Goal: Information Seeking & Learning: Find specific fact

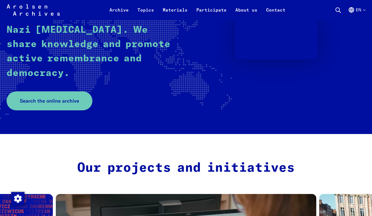
scroll to position [106, 0]
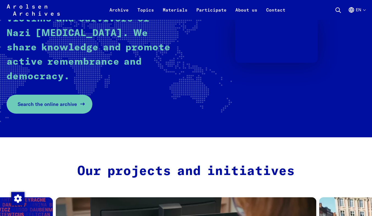
click at [76, 101] on link "Search the online archive" at bounding box center [50, 104] width 86 height 19
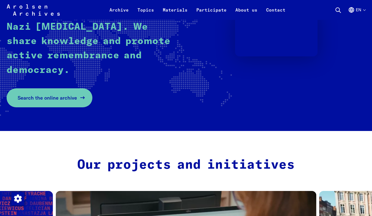
scroll to position [116, 0]
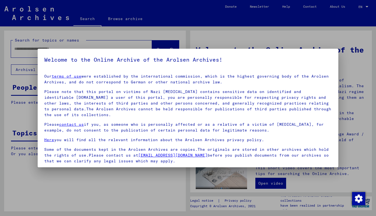
scroll to position [40, 0]
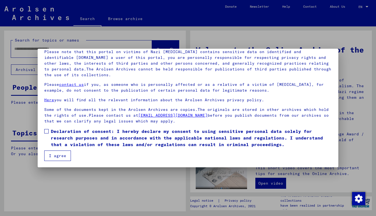
click at [49, 130] on label "Declaration of consent: I hereby declare my consent to using sensitive personal…" at bounding box center [188, 138] width 288 height 20
click at [53, 161] on mat-dialog-container "Welcome to the Online Archive of the Arolsen Archives! Our terms of use were es…" at bounding box center [188, 108] width 301 height 119
click at [53, 155] on button "I agree" at bounding box center [57, 155] width 27 height 10
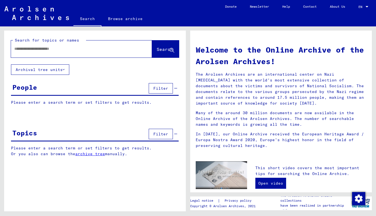
click at [160, 88] on span "Filter" at bounding box center [160, 88] width 15 height 5
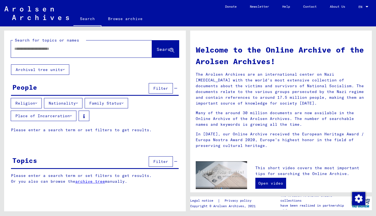
click at [70, 46] on input "text" at bounding box center [74, 49] width 121 height 6
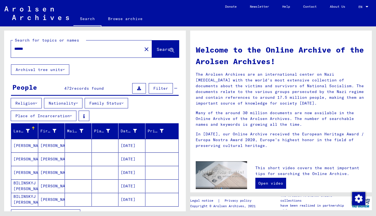
click at [14, 49] on input "******" at bounding box center [74, 49] width 121 height 6
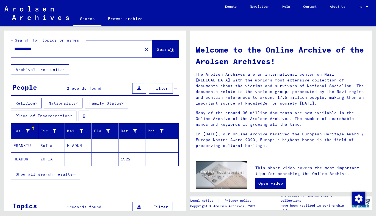
click at [55, 145] on mat-cell "Sofia" at bounding box center [51, 145] width 27 height 13
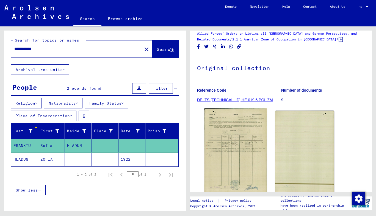
click at [242, 141] on img at bounding box center [236, 151] width 62 height 87
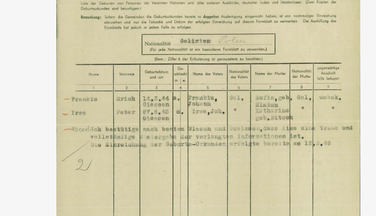
click at [176, 79] on img at bounding box center [187, 94] width 263 height 161
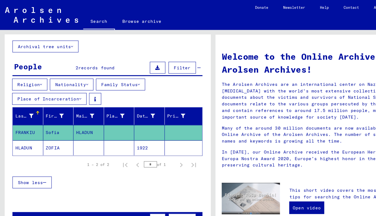
scroll to position [2, 0]
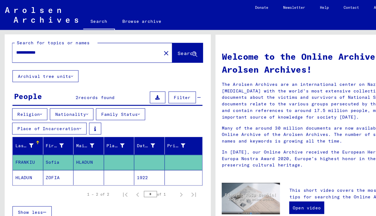
click at [26, 46] on input "**********" at bounding box center [74, 46] width 121 height 6
type input "**********"
click at [152, 50] on button "Search" at bounding box center [165, 46] width 27 height 17
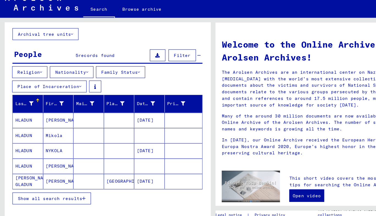
scroll to position [29, 0]
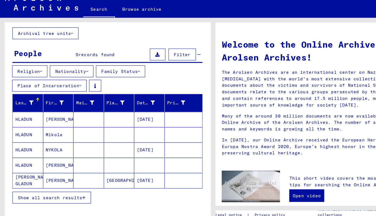
click at [28, 116] on mat-cell "HLADUN" at bounding box center [24, 115] width 27 height 13
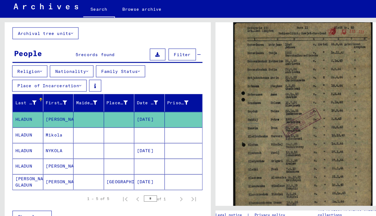
scroll to position [109, 0]
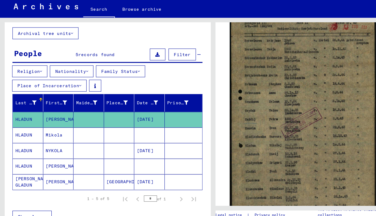
click at [239, 149] on img at bounding box center [267, 115] width 129 height 180
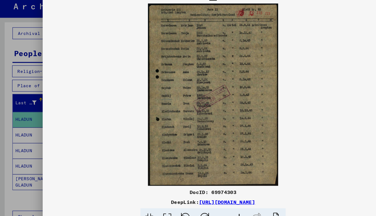
scroll to position [109, 0]
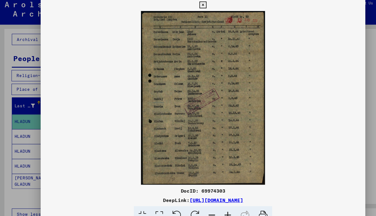
click at [186, 8] on icon at bounding box center [188, 8] width 6 height 7
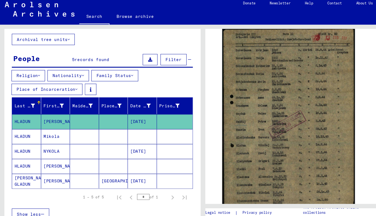
click at [43, 126] on mat-cell "Mikola" at bounding box center [51, 129] width 27 height 13
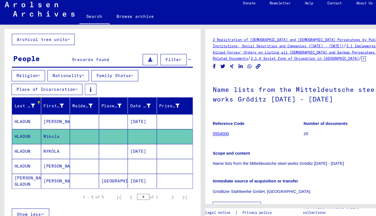
click at [81, 116] on mat-cell at bounding box center [78, 115] width 27 height 13
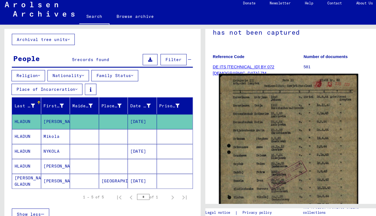
scroll to position [62, 0]
click at [249, 159] on img at bounding box center [267, 161] width 129 height 180
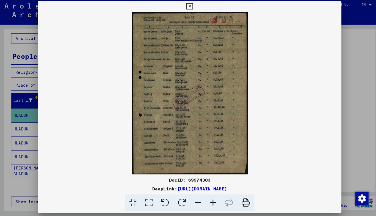
scroll to position [0, 0]
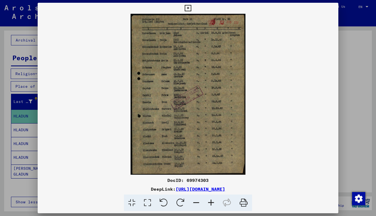
click at [188, 10] on icon at bounding box center [188, 8] width 6 height 7
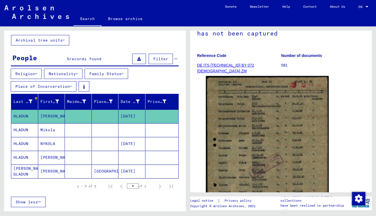
click at [45, 125] on mat-cell "Mikola" at bounding box center [51, 129] width 27 height 13
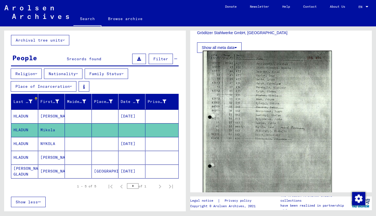
scroll to position [148, 0]
click at [263, 109] on img at bounding box center [267, 141] width 129 height 182
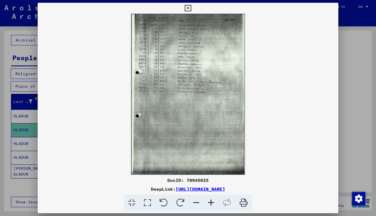
click at [189, 9] on icon at bounding box center [188, 8] width 6 height 7
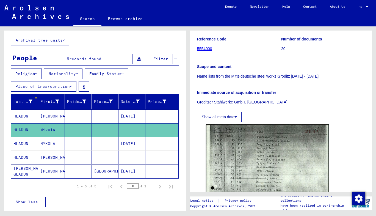
scroll to position [78, 0]
click at [57, 143] on mat-cell "NYKOLA" at bounding box center [51, 143] width 27 height 13
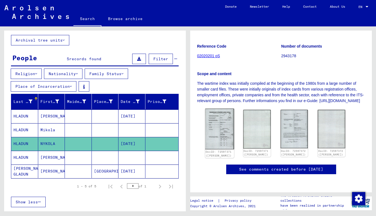
scroll to position [93, 0]
click at [218, 124] on img at bounding box center [219, 129] width 29 height 41
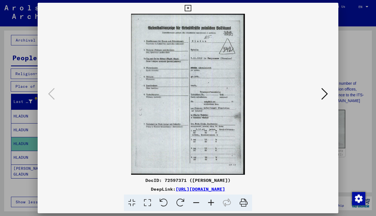
click at [188, 9] on icon at bounding box center [188, 8] width 6 height 7
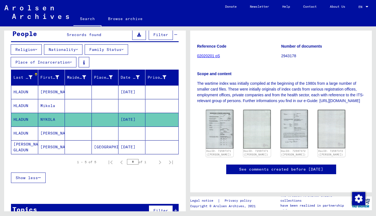
scroll to position [66, 0]
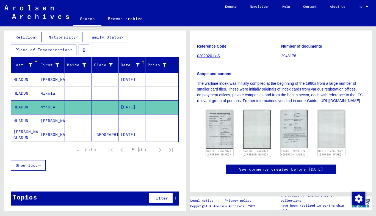
click at [126, 65] on div "Date of Birth" at bounding box center [130, 65] width 19 height 6
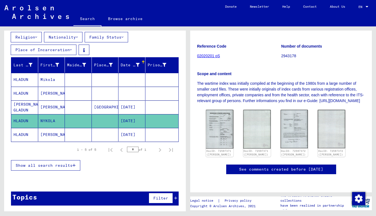
click at [126, 65] on div "Date of Birth" at bounding box center [130, 65] width 19 height 6
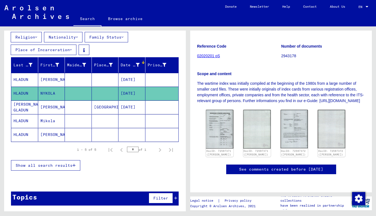
click at [126, 65] on div "Date of Birth" at bounding box center [130, 65] width 19 height 6
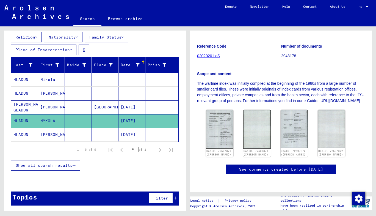
click at [126, 65] on div "Date of Birth" at bounding box center [130, 65] width 19 height 6
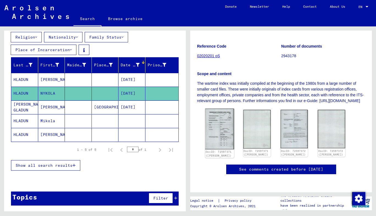
click at [218, 130] on img at bounding box center [219, 129] width 29 height 41
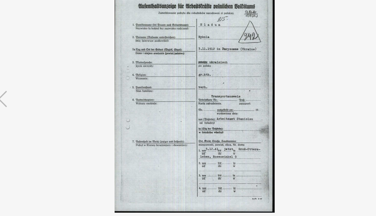
click at [196, 87] on img at bounding box center [187, 94] width 263 height 161
click at [259, 92] on img at bounding box center [187, 94] width 263 height 161
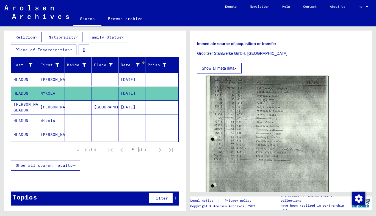
scroll to position [129, 0]
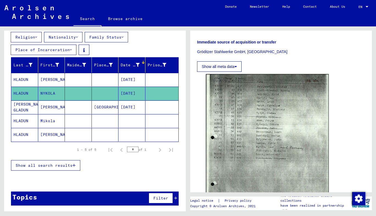
click at [57, 78] on mat-cell "[PERSON_NAME]" at bounding box center [51, 79] width 27 height 13
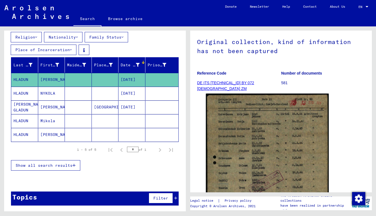
scroll to position [45, 0]
click at [58, 103] on mat-cell "[PERSON_NAME]" at bounding box center [51, 106] width 27 height 13
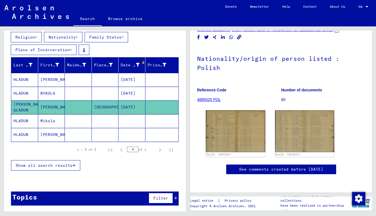
scroll to position [100, 0]
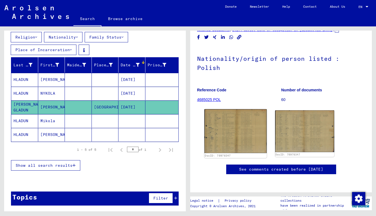
click at [222, 109] on img at bounding box center [236, 131] width 62 height 44
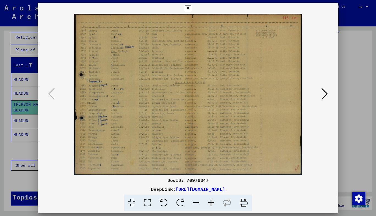
click at [324, 93] on icon at bounding box center [324, 93] width 7 height 13
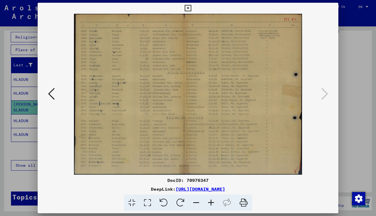
click at [353, 92] on div at bounding box center [188, 108] width 376 height 216
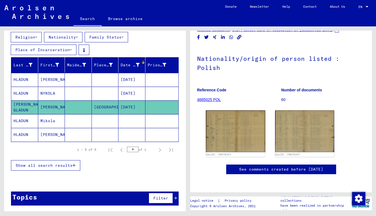
click at [95, 122] on mat-cell at bounding box center [105, 120] width 27 height 13
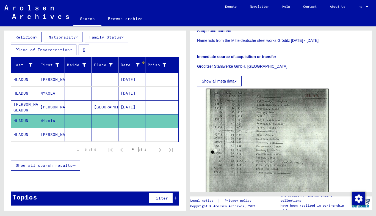
scroll to position [119, 0]
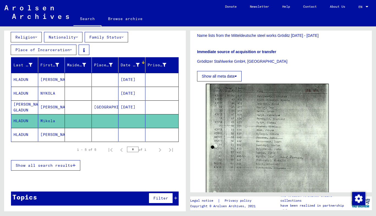
click at [47, 134] on mat-cell "[PERSON_NAME]" at bounding box center [51, 134] width 27 height 13
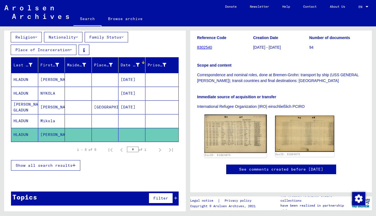
scroll to position [110, 0]
click at [236, 114] on img at bounding box center [236, 133] width 62 height 38
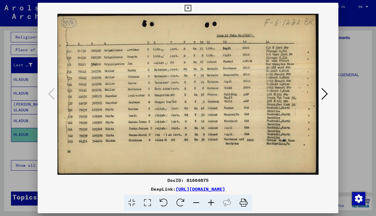
click at [326, 94] on icon at bounding box center [324, 93] width 7 height 13
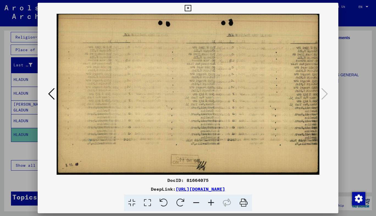
click at [52, 96] on icon at bounding box center [51, 93] width 7 height 13
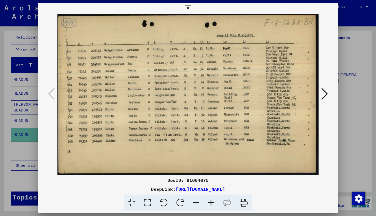
click at [325, 95] on icon at bounding box center [324, 93] width 7 height 13
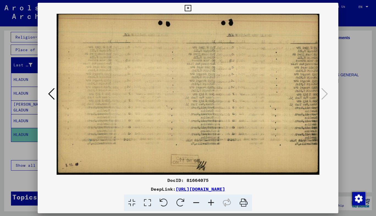
click at [50, 93] on icon at bounding box center [51, 93] width 7 height 13
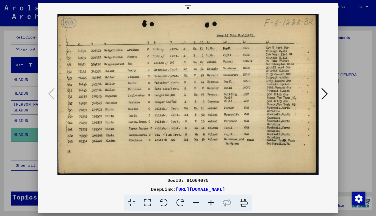
click at [328, 93] on icon at bounding box center [324, 93] width 7 height 13
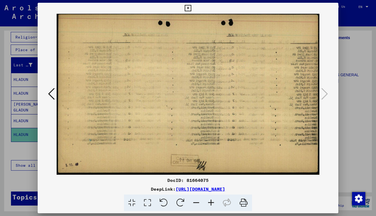
click at [190, 8] on icon at bounding box center [188, 8] width 6 height 7
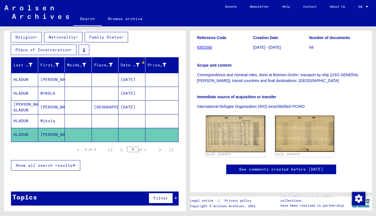
click at [82, 118] on mat-cell at bounding box center [78, 120] width 27 height 13
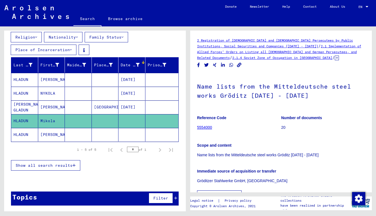
click at [79, 106] on mat-cell at bounding box center [78, 106] width 27 height 13
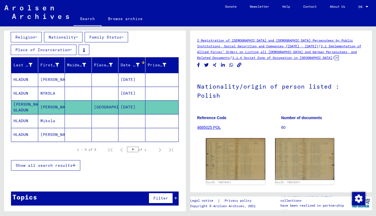
click at [51, 135] on mat-cell "[PERSON_NAME]" at bounding box center [51, 134] width 27 height 13
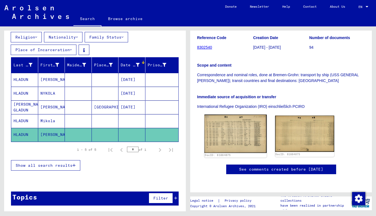
click at [242, 125] on img at bounding box center [236, 133] width 62 height 38
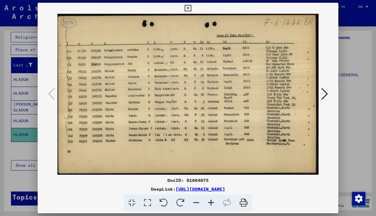
click at [351, 134] on div at bounding box center [188, 108] width 376 height 216
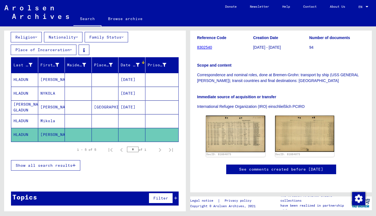
click at [53, 122] on mat-cell "Mikola" at bounding box center [51, 120] width 27 height 13
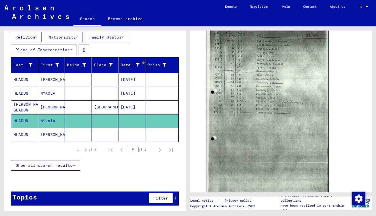
scroll to position [175, 0]
click at [46, 111] on mat-cell "[PERSON_NAME]" at bounding box center [51, 106] width 27 height 13
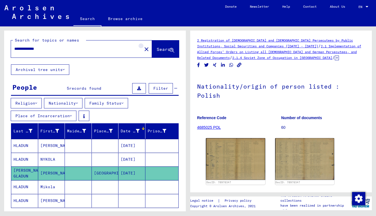
click at [143, 49] on mat-icon "close" at bounding box center [146, 49] width 7 height 7
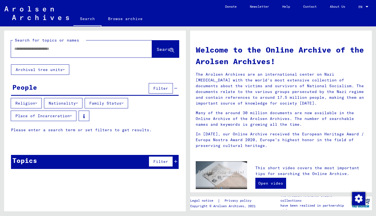
click at [77, 49] on input "text" at bounding box center [74, 49] width 121 height 6
click at [157, 52] on span "Search" at bounding box center [165, 48] width 16 height 5
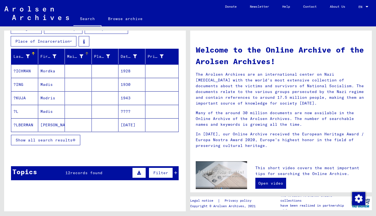
scroll to position [75, 0]
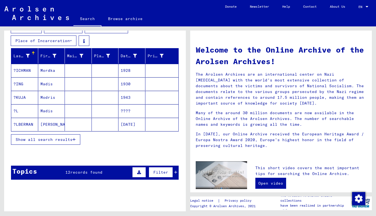
click at [61, 141] on span "Show all search results" at bounding box center [44, 139] width 57 height 5
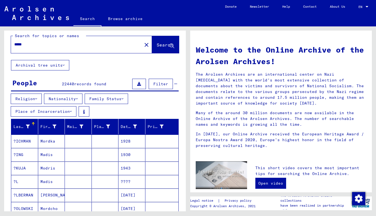
scroll to position [0, 0]
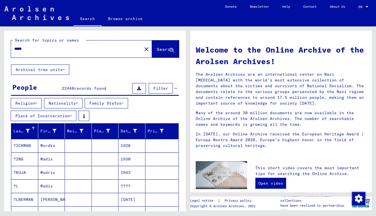
click at [24, 48] on input "*****" at bounding box center [74, 49] width 121 height 6
click at [157, 48] on span "Search" at bounding box center [165, 48] width 16 height 5
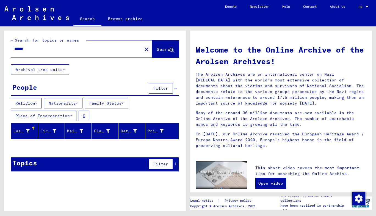
click at [33, 49] on input "******" at bounding box center [74, 49] width 121 height 6
click at [157, 50] on span "Search" at bounding box center [165, 48] width 16 height 5
click at [34, 48] on input "*****" at bounding box center [74, 49] width 121 height 6
type input "********"
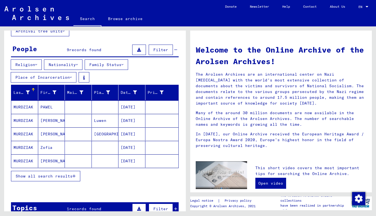
scroll to position [39, 0]
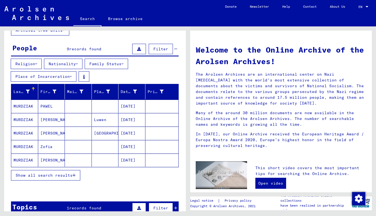
click at [98, 134] on mat-cell "[GEOGRAPHIC_DATA]" at bounding box center [105, 132] width 27 height 13
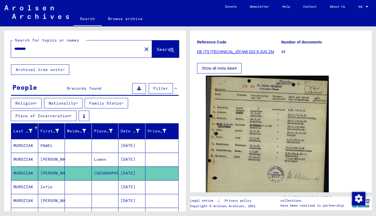
click at [143, 49] on mat-icon "close" at bounding box center [146, 49] width 7 height 7
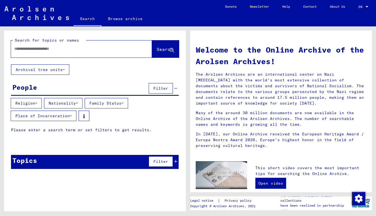
click at [69, 49] on input "text" at bounding box center [74, 49] width 121 height 6
type input "*******"
click at [157, 48] on span "Search" at bounding box center [165, 48] width 16 height 5
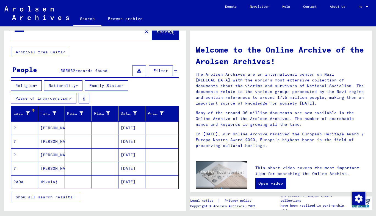
scroll to position [18, 0]
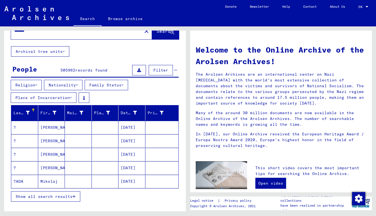
click at [66, 195] on span "Show all search results" at bounding box center [44, 196] width 57 height 5
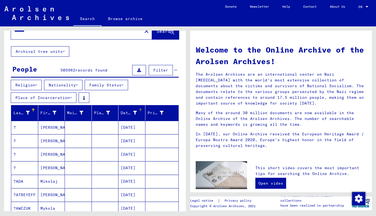
click at [123, 114] on div "Date of Birth" at bounding box center [129, 113] width 16 height 6
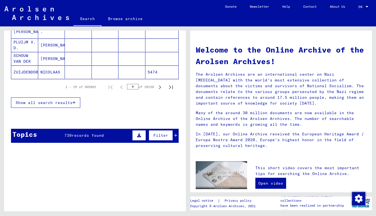
scroll to position [134, 0]
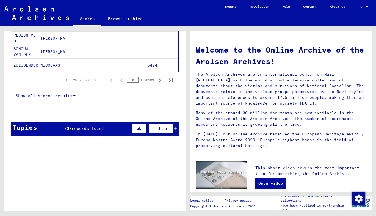
click at [128, 79] on input "*" at bounding box center [133, 79] width 12 height 5
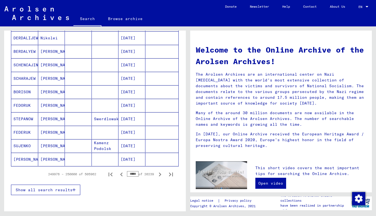
scroll to position [310, 0]
click at [127, 173] on input "*****" at bounding box center [133, 173] width 12 height 5
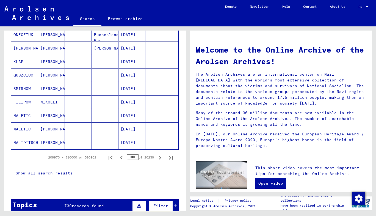
scroll to position [325, 0]
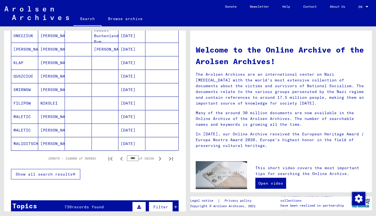
click at [128, 158] on input "****" at bounding box center [133, 157] width 12 height 5
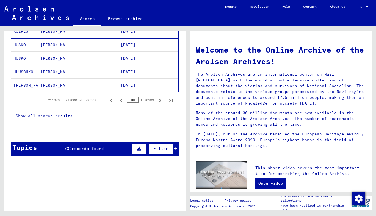
scroll to position [385, 0]
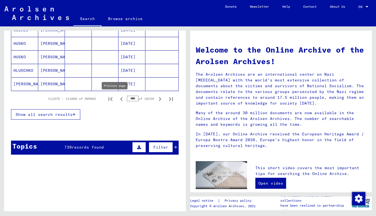
click at [118, 98] on icon "Previous page" at bounding box center [122, 99] width 8 height 8
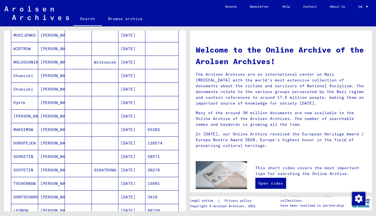
scroll to position [123, 0]
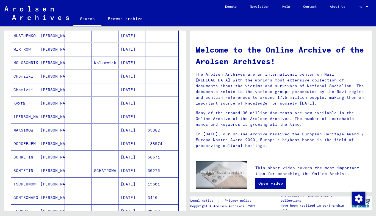
click at [48, 129] on mat-cell "[PERSON_NAME]" at bounding box center [51, 129] width 27 height 13
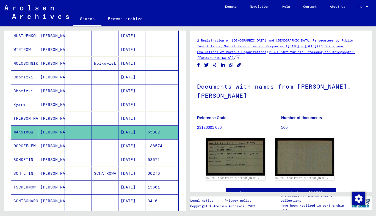
scroll to position [10, 0]
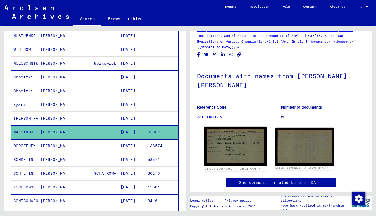
click at [228, 142] on img at bounding box center [236, 145] width 62 height 39
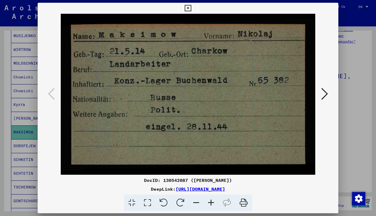
click at [188, 8] on icon at bounding box center [188, 8] width 6 height 7
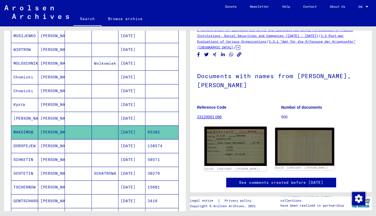
click at [225, 143] on img at bounding box center [236, 145] width 62 height 39
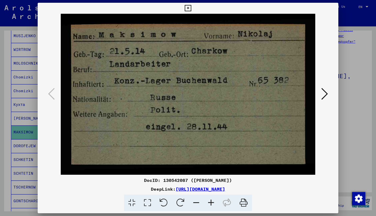
click at [186, 10] on icon at bounding box center [188, 8] width 6 height 7
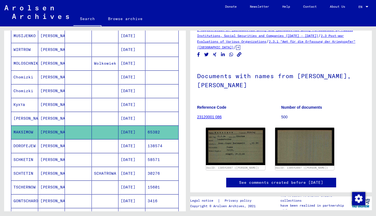
click at [43, 115] on mat-cell "[PERSON_NAME]" at bounding box center [51, 118] width 27 height 13
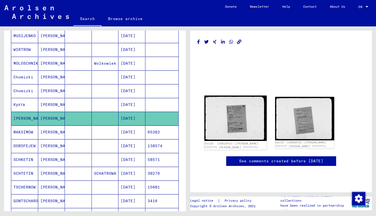
click at [233, 118] on img at bounding box center [236, 118] width 62 height 45
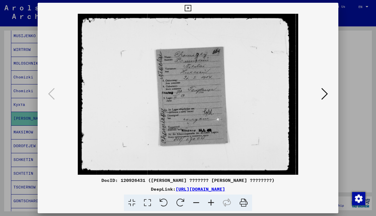
click at [187, 9] on icon at bounding box center [188, 8] width 6 height 7
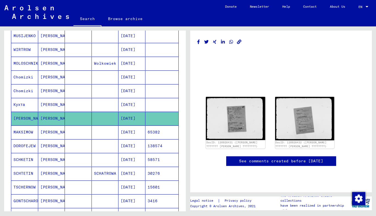
click at [45, 106] on mat-cell "[PERSON_NAME]" at bounding box center [51, 104] width 27 height 13
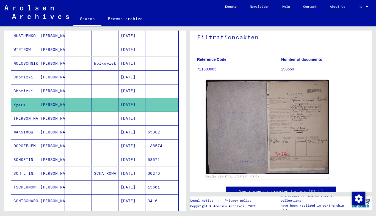
scroll to position [46, 0]
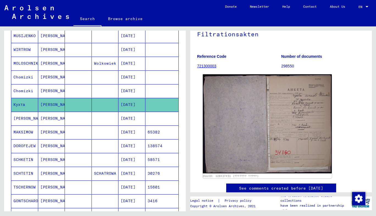
click at [283, 117] on img at bounding box center [267, 123] width 129 height 99
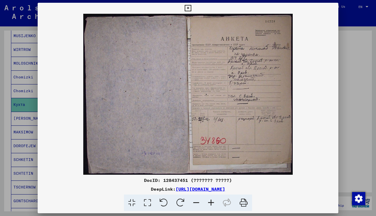
click at [186, 9] on icon at bounding box center [188, 8] width 6 height 7
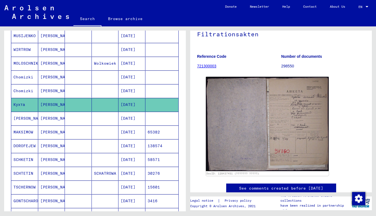
click at [50, 92] on mat-cell "[PERSON_NAME]" at bounding box center [51, 90] width 27 height 13
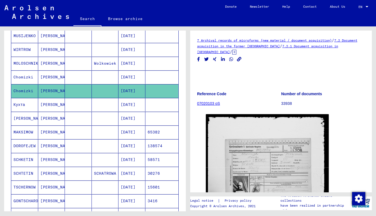
click at [65, 75] on mat-cell at bounding box center [78, 76] width 27 height 13
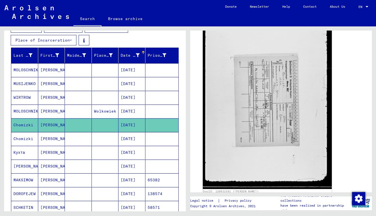
scroll to position [100, 0]
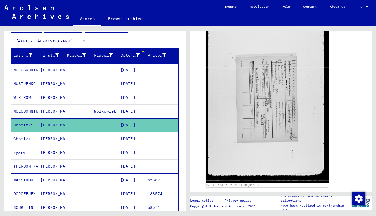
click at [65, 112] on mat-cell at bounding box center [78, 110] width 27 height 13
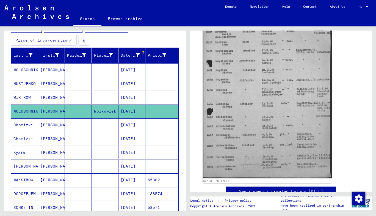
scroll to position [137, 0]
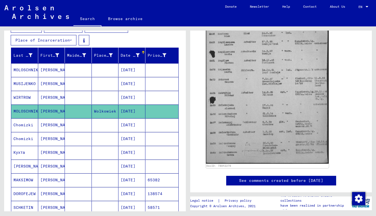
click at [60, 100] on mat-cell "[PERSON_NAME]" at bounding box center [51, 97] width 27 height 13
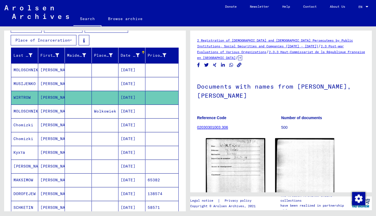
click at [55, 83] on mat-cell "[PERSON_NAME]" at bounding box center [51, 83] width 27 height 13
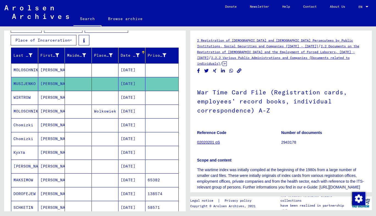
click at [45, 70] on mat-cell "[PERSON_NAME]" at bounding box center [51, 69] width 27 height 13
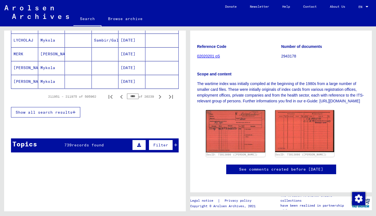
scroll to position [394, 0]
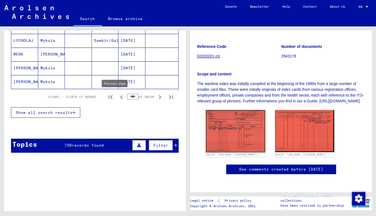
click at [120, 96] on icon "Previous page" at bounding box center [121, 97] width 2 height 4
type input "****"
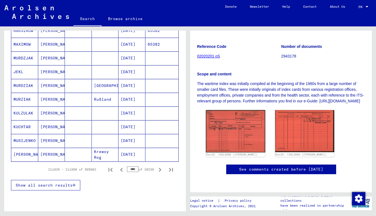
scroll to position [314, 0]
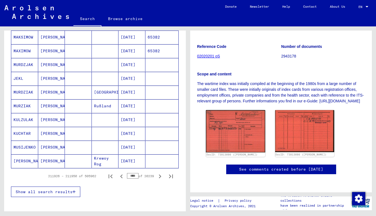
click at [51, 106] on mat-cell "[PERSON_NAME]" at bounding box center [51, 105] width 27 height 13
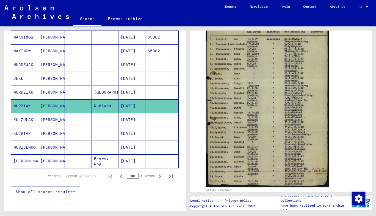
scroll to position [132, 0]
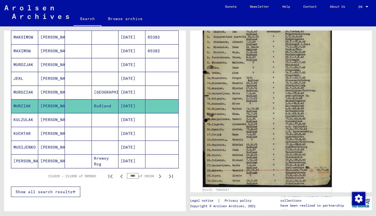
click at [258, 139] on img at bounding box center [267, 96] width 129 height 181
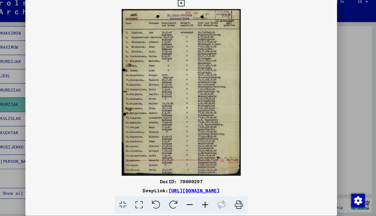
scroll to position [0, 0]
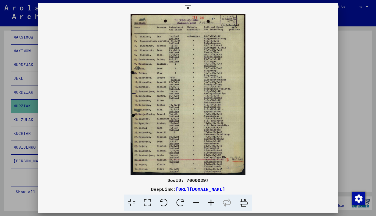
click at [244, 205] on icon at bounding box center [243, 202] width 17 height 17
click at [189, 7] on icon at bounding box center [188, 8] width 6 height 7
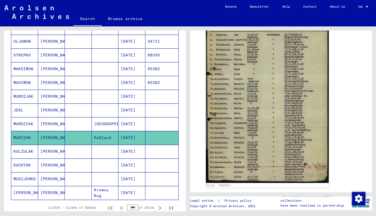
scroll to position [281, 0]
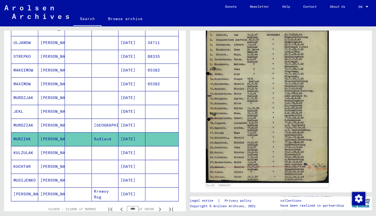
click at [54, 126] on mat-cell "[PERSON_NAME]" at bounding box center [51, 124] width 27 height 13
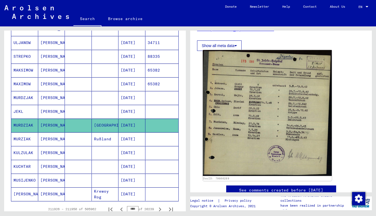
scroll to position [89, 0]
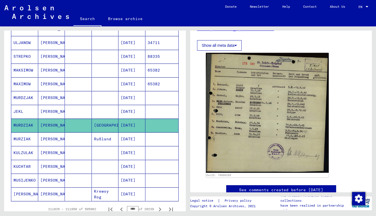
click at [65, 96] on mat-cell at bounding box center [78, 97] width 27 height 13
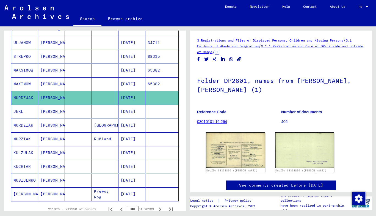
scroll to position [7, 0]
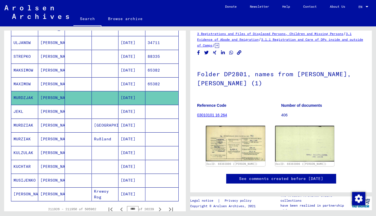
click at [55, 140] on mat-cell "[PERSON_NAME]" at bounding box center [51, 138] width 27 height 13
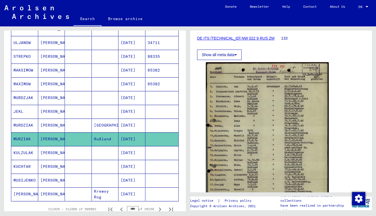
scroll to position [82, 0]
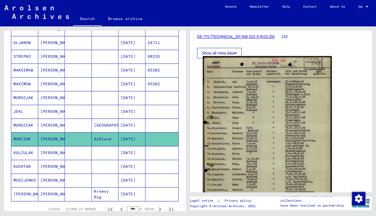
click at [257, 140] on img at bounding box center [267, 146] width 129 height 181
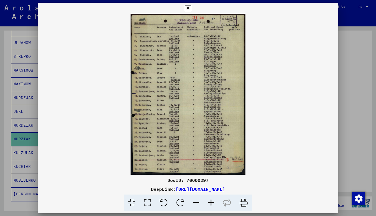
drag, startPoint x: 172, startPoint y: 139, endPoint x: 165, endPoint y: 88, distance: 52.1
click at [165, 88] on img at bounding box center [188, 94] width 301 height 161
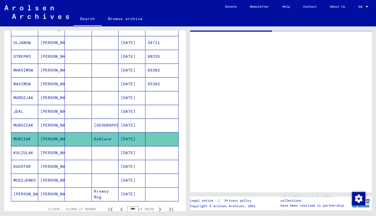
click at [67, 126] on mat-cell at bounding box center [78, 124] width 27 height 13
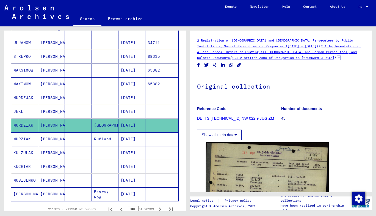
click at [62, 99] on mat-cell "[PERSON_NAME]" at bounding box center [51, 97] width 27 height 13
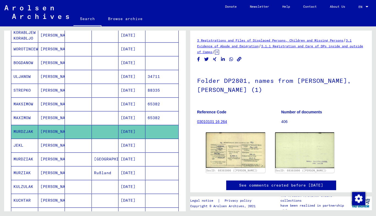
scroll to position [247, 0]
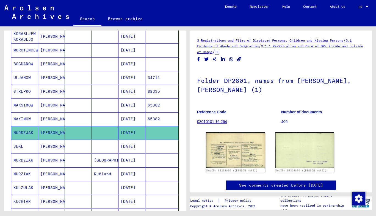
click at [75, 118] on mat-cell at bounding box center [78, 118] width 27 height 13
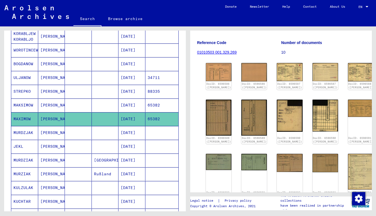
scroll to position [55, 0]
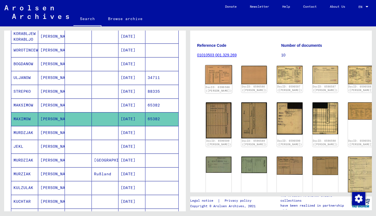
click at [216, 75] on img at bounding box center [218, 74] width 27 height 19
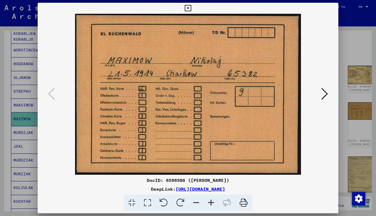
click at [322, 98] on icon at bounding box center [324, 93] width 7 height 13
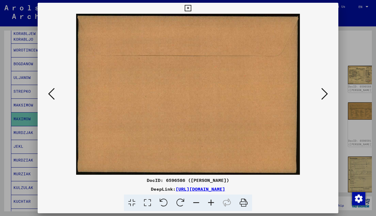
click at [322, 98] on icon at bounding box center [324, 93] width 7 height 13
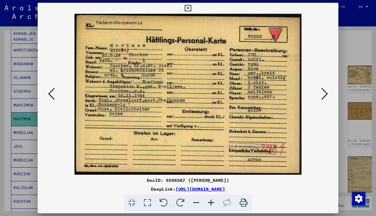
click at [321, 93] on button at bounding box center [325, 94] width 10 height 16
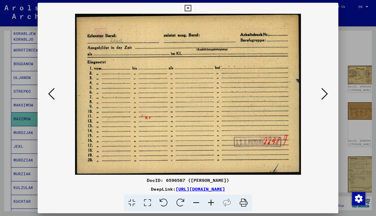
click at [321, 93] on button at bounding box center [325, 94] width 10 height 16
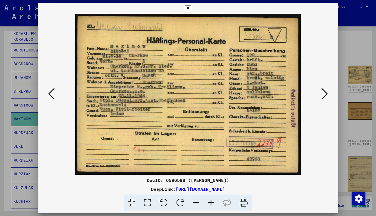
click at [187, 9] on icon at bounding box center [188, 8] width 6 height 7
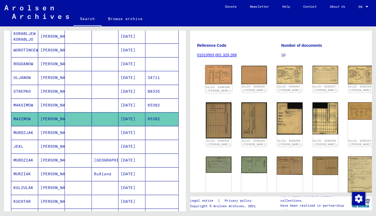
click at [216, 80] on img at bounding box center [218, 74] width 27 height 19
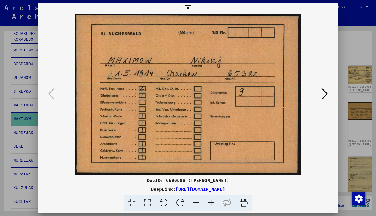
click at [323, 94] on icon at bounding box center [324, 93] width 7 height 13
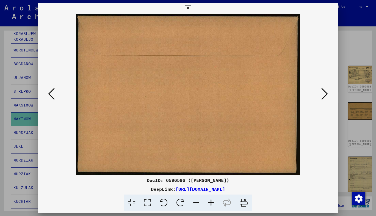
click at [323, 94] on icon at bounding box center [324, 93] width 7 height 13
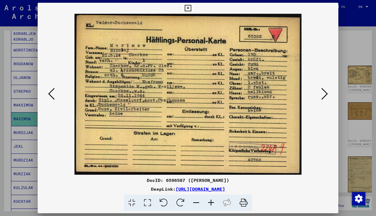
click at [323, 94] on icon at bounding box center [324, 93] width 7 height 13
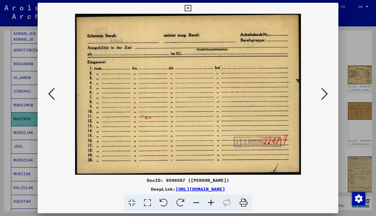
click at [323, 94] on icon at bounding box center [324, 93] width 7 height 13
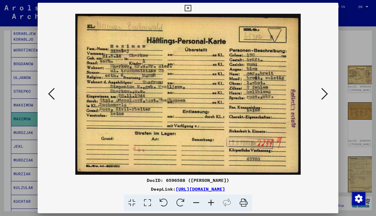
click at [323, 94] on icon at bounding box center [324, 93] width 7 height 13
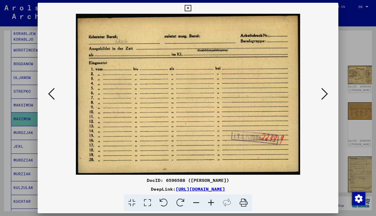
click at [323, 94] on icon at bounding box center [324, 93] width 7 height 13
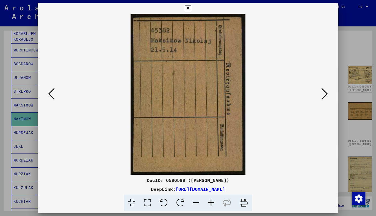
click at [187, 10] on icon at bounding box center [188, 8] width 6 height 7
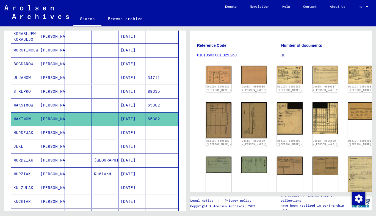
click at [49, 174] on mat-cell "[PERSON_NAME]" at bounding box center [51, 173] width 27 height 13
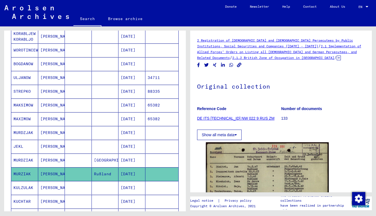
click at [65, 161] on mat-cell at bounding box center [78, 159] width 27 height 13
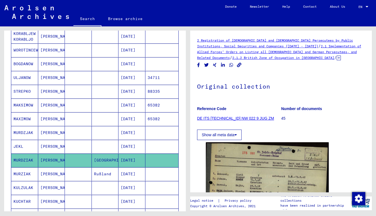
click at [42, 108] on mat-cell "[PERSON_NAME]" at bounding box center [51, 104] width 27 height 13
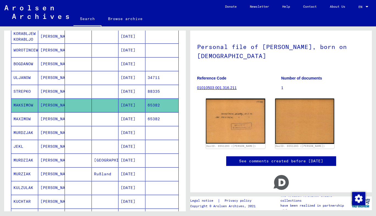
scroll to position [29, 0]
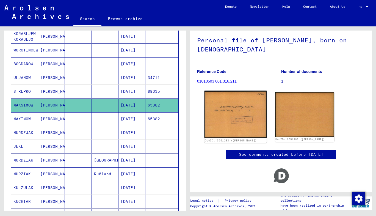
click at [238, 117] on img at bounding box center [236, 114] width 62 height 47
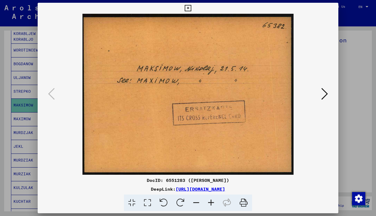
click at [187, 7] on icon at bounding box center [188, 8] width 6 height 7
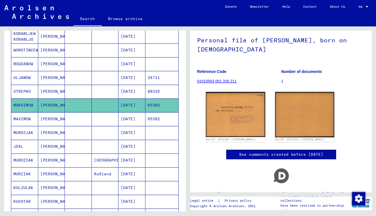
click at [45, 135] on mat-cell "[PERSON_NAME]" at bounding box center [51, 132] width 27 height 13
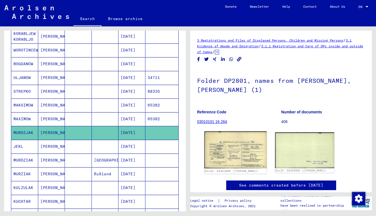
click at [230, 153] on img at bounding box center [236, 149] width 62 height 37
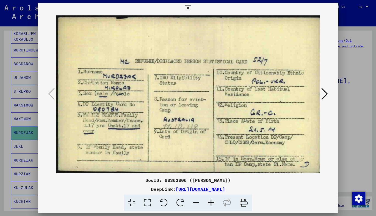
click at [189, 10] on icon at bounding box center [188, 8] width 6 height 7
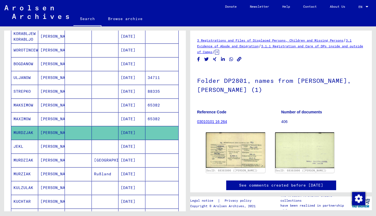
click at [49, 174] on mat-cell "[PERSON_NAME]" at bounding box center [51, 173] width 27 height 13
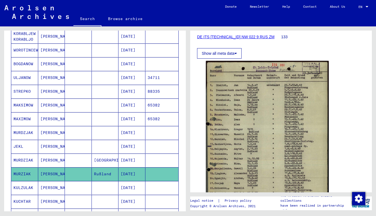
scroll to position [86, 0]
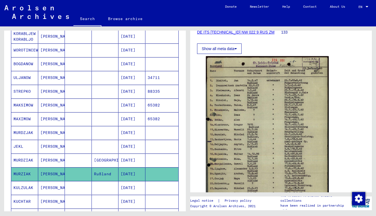
click at [68, 158] on mat-cell at bounding box center [78, 159] width 27 height 13
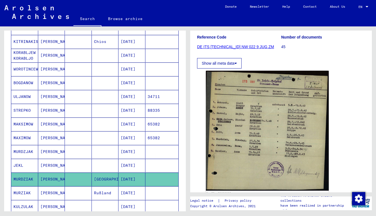
scroll to position [230, 0]
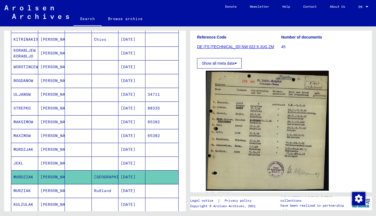
click at [49, 120] on mat-cell "[PERSON_NAME]" at bounding box center [51, 121] width 27 height 13
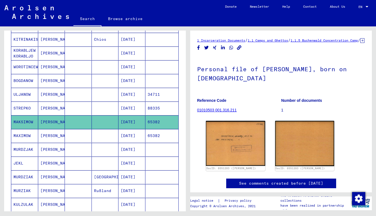
click at [49, 135] on mat-cell "[PERSON_NAME]" at bounding box center [51, 135] width 27 height 13
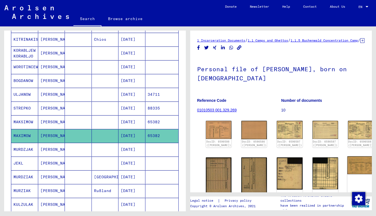
click at [347, 172] on img at bounding box center [360, 165] width 27 height 18
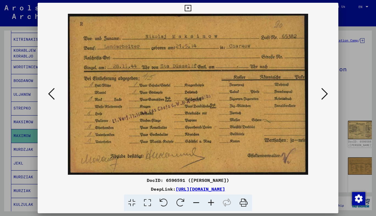
click at [187, 10] on icon at bounding box center [188, 8] width 6 height 7
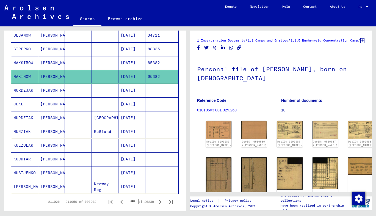
scroll to position [292, 0]
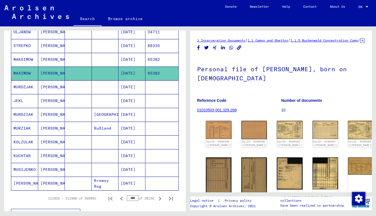
click at [62, 144] on mat-cell "[PERSON_NAME]" at bounding box center [51, 141] width 27 height 13
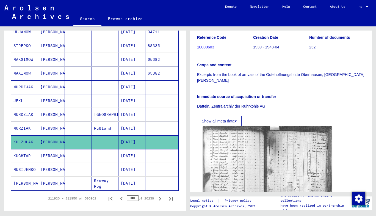
scroll to position [90, 0]
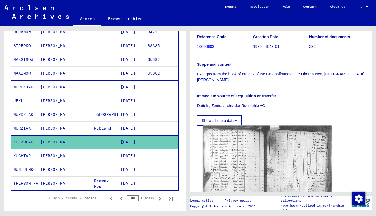
click at [236, 129] on img at bounding box center [267, 172] width 129 height 93
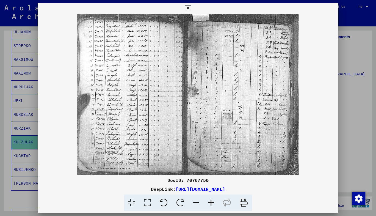
click at [187, 7] on icon at bounding box center [188, 8] width 6 height 7
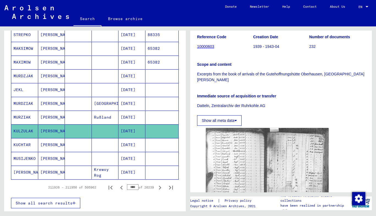
scroll to position [303, 0]
click at [71, 159] on mat-cell at bounding box center [78, 157] width 27 height 13
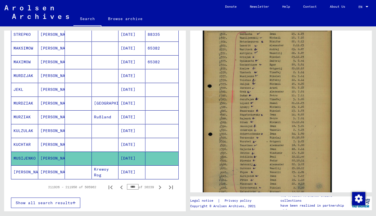
scroll to position [115, 0]
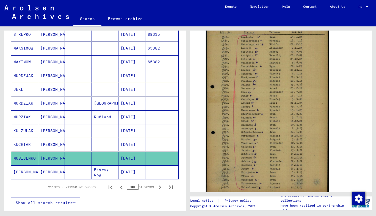
click at [47, 118] on mat-cell "[PERSON_NAME]" at bounding box center [51, 116] width 27 height 13
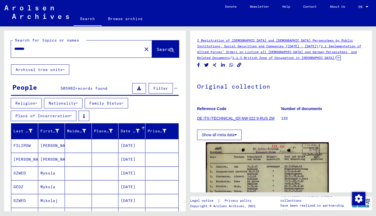
click at [32, 51] on input "*******" at bounding box center [76, 49] width 125 height 6
type input "*"
type input "*******"
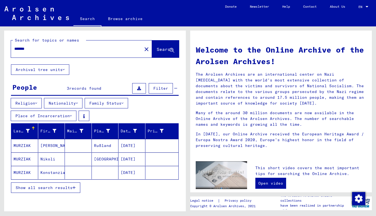
click at [67, 158] on mat-cell at bounding box center [78, 158] width 27 height 13
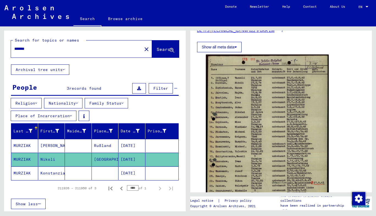
scroll to position [90, 0]
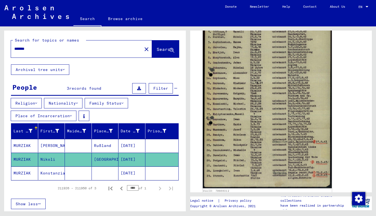
click at [245, 129] on img at bounding box center [267, 97] width 129 height 181
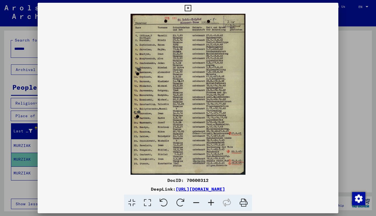
scroll to position [130, 0]
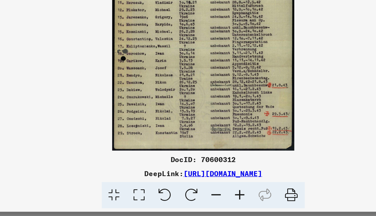
click at [242, 203] on icon at bounding box center [243, 202] width 17 height 17
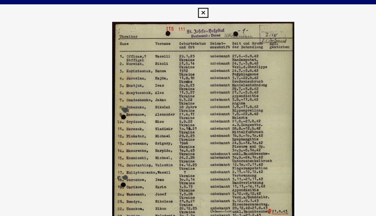
click at [187, 9] on icon at bounding box center [188, 8] width 6 height 7
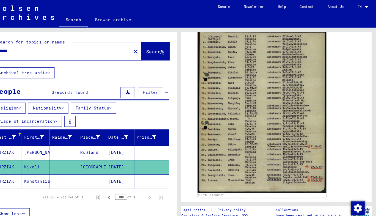
scroll to position [0, 0]
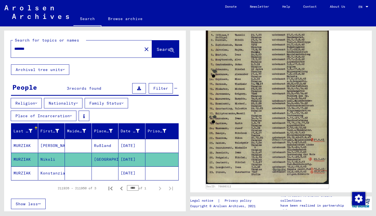
click at [53, 173] on mat-cell "Konstanzia" at bounding box center [51, 172] width 27 height 13
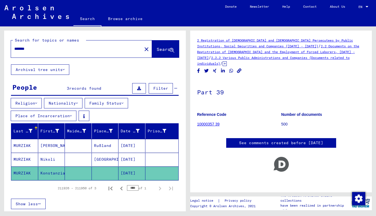
click at [93, 174] on mat-cell at bounding box center [105, 172] width 27 height 13
click at [143, 48] on mat-icon "close" at bounding box center [146, 49] width 7 height 7
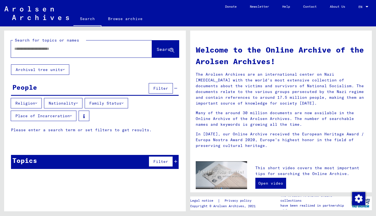
click at [93, 52] on div at bounding box center [73, 49] width 125 height 12
click at [89, 48] on input "text" at bounding box center [74, 49] width 121 height 6
click at [157, 49] on span "Search" at bounding box center [165, 48] width 16 height 5
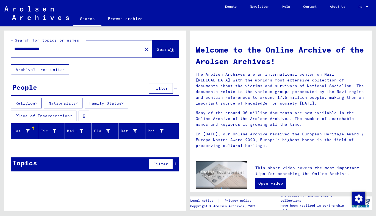
click at [64, 49] on input "**********" at bounding box center [74, 49] width 121 height 6
type input "******"
click at [159, 48] on span "Search" at bounding box center [165, 48] width 16 height 5
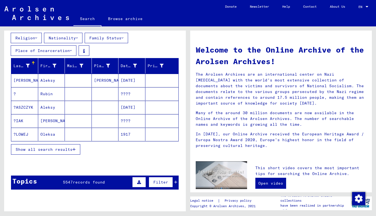
scroll to position [65, 0]
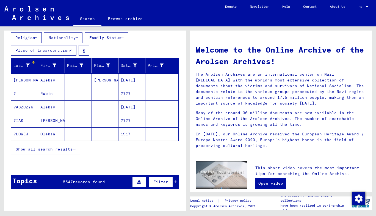
click at [57, 150] on span "Show all search results" at bounding box center [44, 149] width 57 height 5
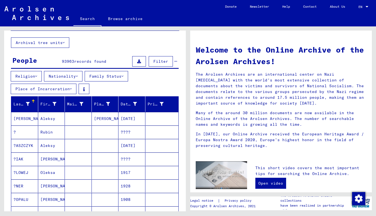
scroll to position [23, 0]
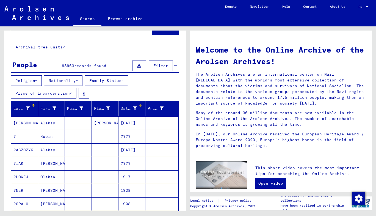
click at [125, 109] on div "Date of Birth" at bounding box center [129, 109] width 16 height 6
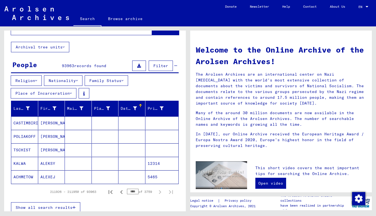
click at [132, 190] on input "****" at bounding box center [133, 191] width 12 height 5
type input "*"
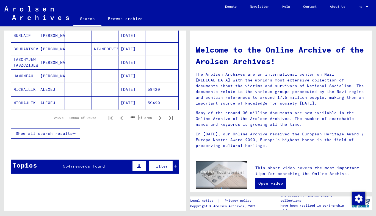
scroll to position [365, 0]
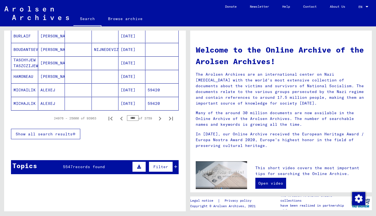
click at [127, 116] on input "****" at bounding box center [133, 117] width 12 height 5
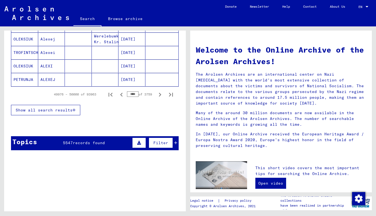
scroll to position [395, 0]
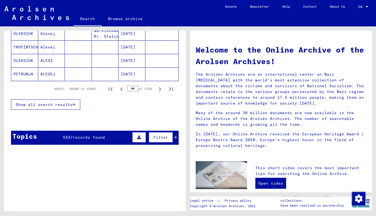
type input "****"
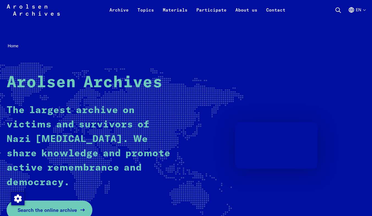
scroll to position [116, 0]
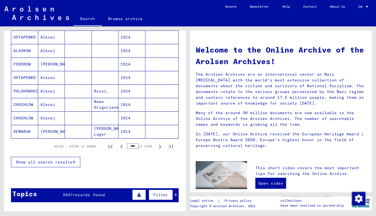
scroll to position [338, 0]
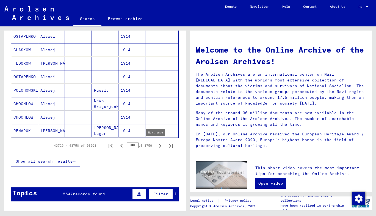
click at [156, 145] on icon "Next page" at bounding box center [160, 146] width 8 height 8
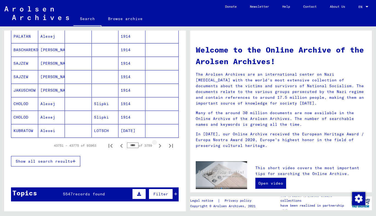
click at [156, 145] on icon "Next page" at bounding box center [160, 146] width 8 height 8
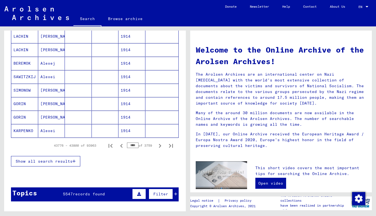
click at [156, 145] on icon "Next page" at bounding box center [160, 146] width 8 height 8
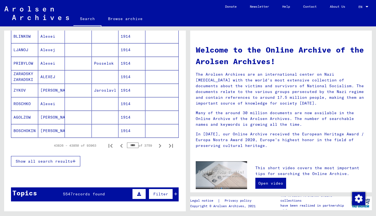
click at [156, 145] on icon "Next page" at bounding box center [160, 146] width 8 height 8
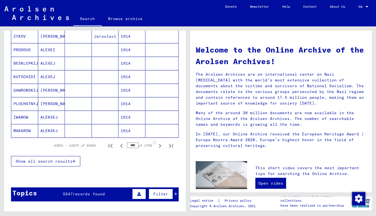
click at [156, 145] on icon "Next page" at bounding box center [160, 146] width 8 height 8
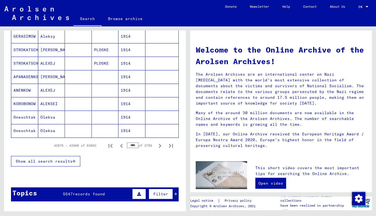
click at [156, 145] on icon "Next page" at bounding box center [160, 146] width 8 height 8
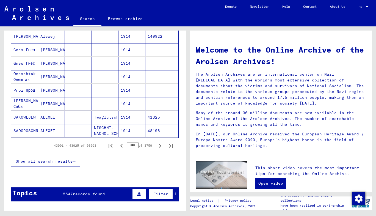
click at [156, 145] on icon "Next page" at bounding box center [160, 146] width 8 height 8
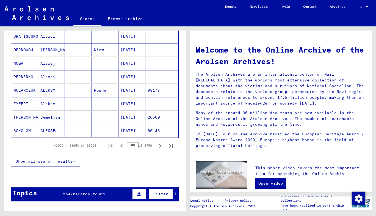
click at [156, 145] on icon "Next page" at bounding box center [160, 146] width 8 height 8
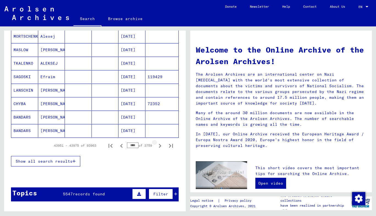
click at [156, 145] on icon "Next page" at bounding box center [160, 146] width 8 height 8
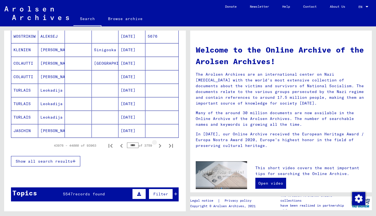
click at [156, 145] on icon "Next page" at bounding box center [160, 146] width 8 height 8
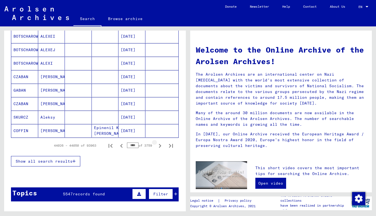
click at [156, 145] on icon "Next page" at bounding box center [160, 146] width 8 height 8
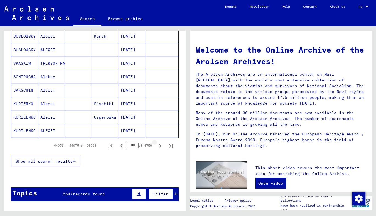
click at [156, 145] on icon "Next page" at bounding box center [160, 146] width 8 height 8
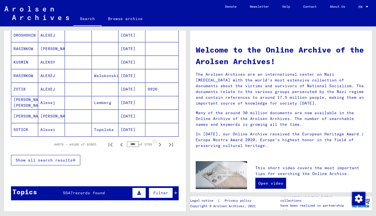
drag, startPoint x: 156, startPoint y: 145, endPoint x: 150, endPoint y: 157, distance: 12.9
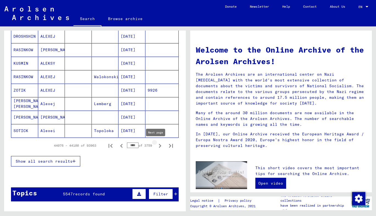
click at [159, 145] on icon "Next page" at bounding box center [160, 146] width 2 height 4
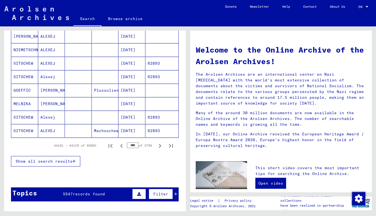
click at [159, 145] on icon "Next page" at bounding box center [160, 146] width 2 height 4
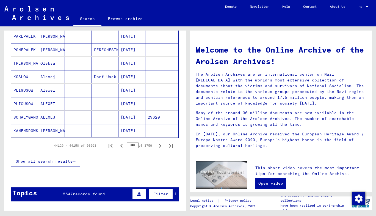
click at [159, 145] on icon "Next page" at bounding box center [160, 146] width 2 height 4
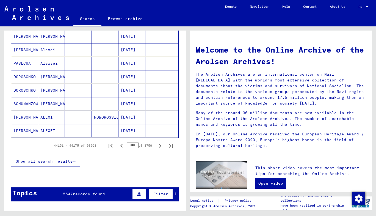
click at [159, 145] on icon "Next page" at bounding box center [160, 146] width 2 height 4
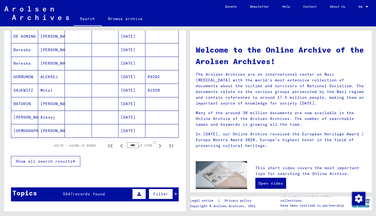
click at [159, 145] on icon "Next page" at bounding box center [160, 146] width 2 height 4
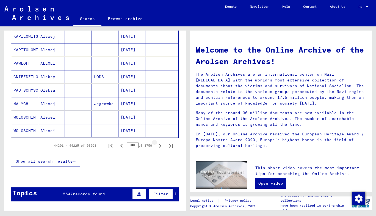
click at [159, 145] on icon "Next page" at bounding box center [160, 146] width 2 height 4
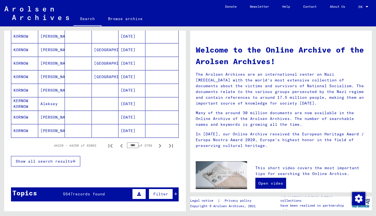
click at [159, 145] on icon "Next page" at bounding box center [160, 146] width 2 height 4
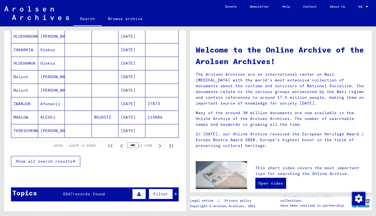
click at [159, 145] on icon "Next page" at bounding box center [160, 146] width 2 height 4
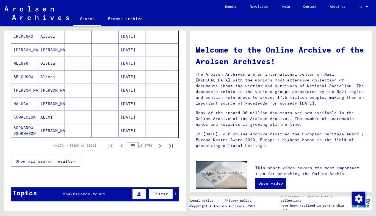
click at [159, 145] on icon "Next page" at bounding box center [160, 146] width 2 height 4
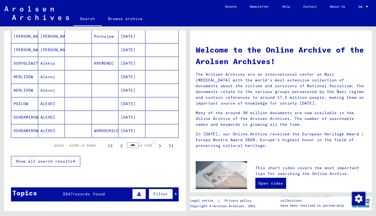
click at [159, 145] on icon "Next page" at bounding box center [160, 146] width 2 height 4
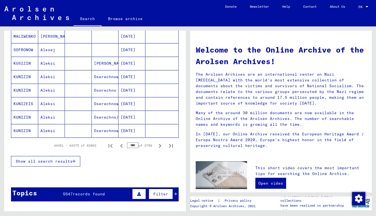
click at [159, 145] on icon "Next page" at bounding box center [160, 146] width 2 height 4
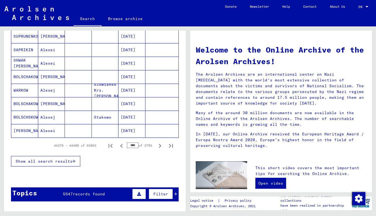
click at [159, 145] on icon "Next page" at bounding box center [160, 146] width 2 height 4
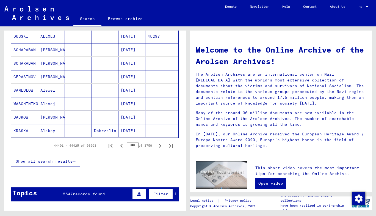
click at [159, 145] on icon "Next page" at bounding box center [160, 146] width 2 height 4
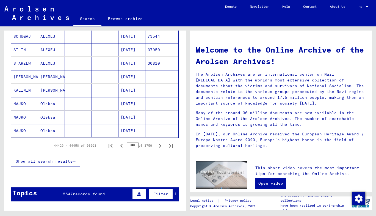
click at [159, 145] on icon "Next page" at bounding box center [160, 146] width 2 height 4
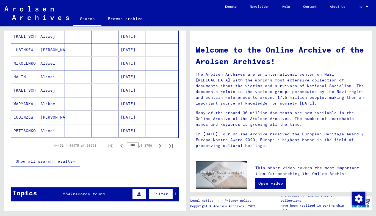
click at [159, 145] on icon "Next page" at bounding box center [160, 146] width 2 height 4
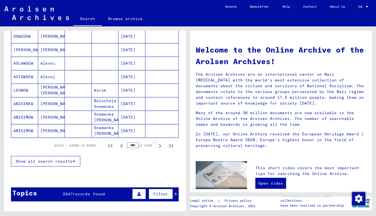
click at [159, 145] on icon "Next page" at bounding box center [160, 146] width 2 height 4
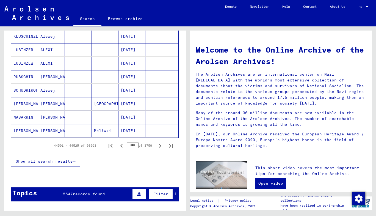
click at [159, 145] on icon "Next page" at bounding box center [160, 146] width 2 height 4
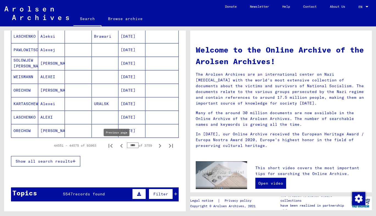
click at [118, 147] on icon "Previous page" at bounding box center [122, 146] width 8 height 8
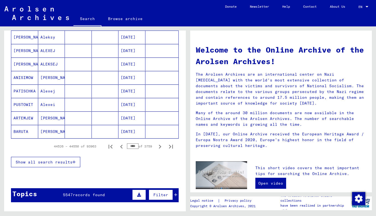
scroll to position [341, 0]
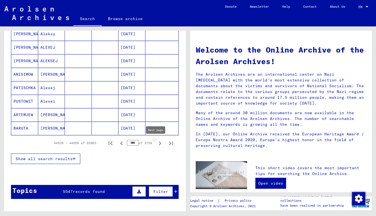
click at [159, 143] on icon "Next page" at bounding box center [160, 143] width 2 height 4
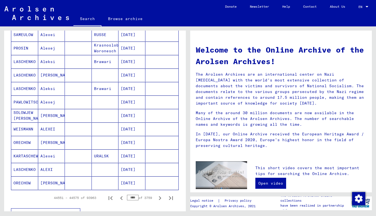
scroll to position [288, 0]
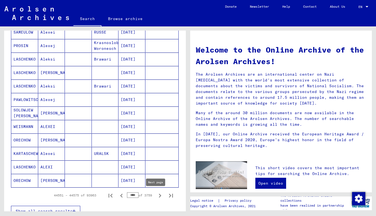
click at [159, 195] on icon "Next page" at bounding box center [160, 196] width 2 height 4
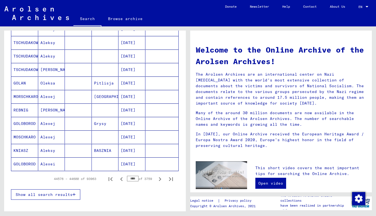
scroll to position [305, 0]
click at [118, 178] on icon "Previous page" at bounding box center [122, 179] width 8 height 8
type input "****"
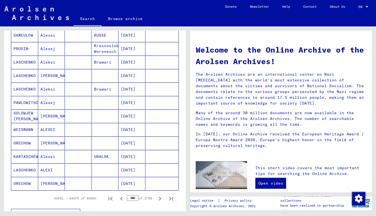
scroll to position [287, 0]
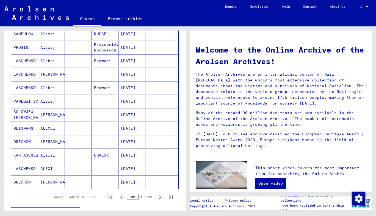
click at [32, 183] on mat-cell "ORECHOW" at bounding box center [24, 181] width 27 height 13
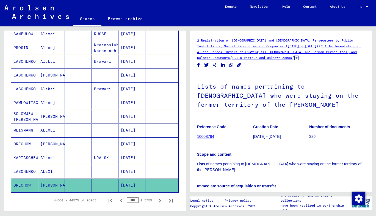
scroll to position [16, 0]
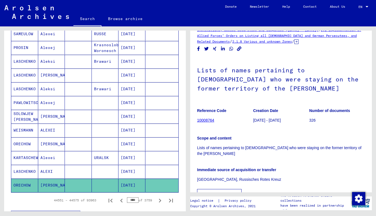
click at [27, 174] on mat-cell "LASCHENKO" at bounding box center [24, 171] width 27 height 13
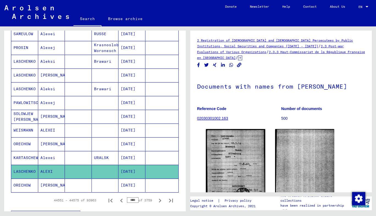
click at [24, 156] on mat-cell "KARTASCHEW" at bounding box center [24, 157] width 27 height 13
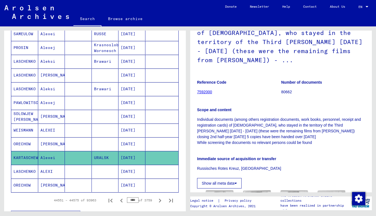
scroll to position [132, 0]
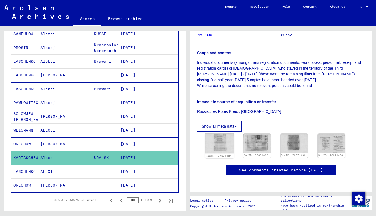
click at [222, 133] on img at bounding box center [219, 143] width 29 height 20
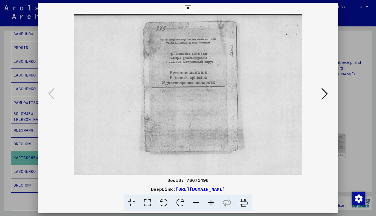
click at [325, 92] on icon at bounding box center [324, 93] width 7 height 13
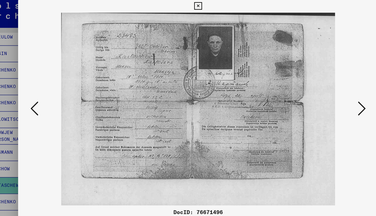
click at [187, 7] on icon at bounding box center [188, 8] width 6 height 7
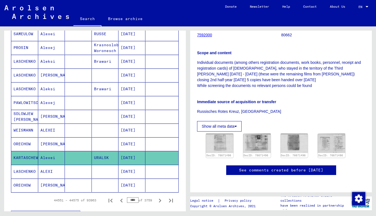
click at [27, 145] on mat-cell "ORECHOW" at bounding box center [24, 143] width 27 height 13
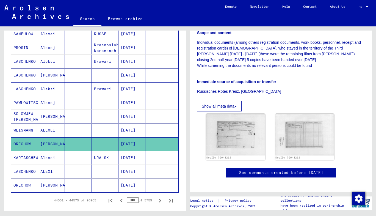
scroll to position [154, 0]
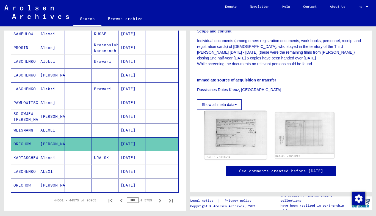
click at [237, 121] on img at bounding box center [236, 133] width 62 height 44
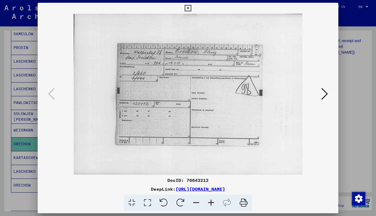
click at [187, 8] on icon at bounding box center [188, 8] width 6 height 7
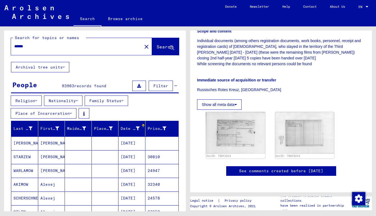
scroll to position [0, 0]
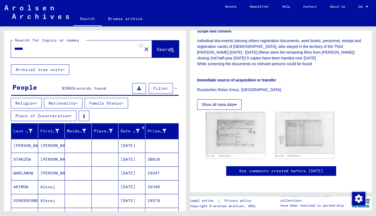
click at [143, 49] on mat-icon "close" at bounding box center [146, 49] width 7 height 7
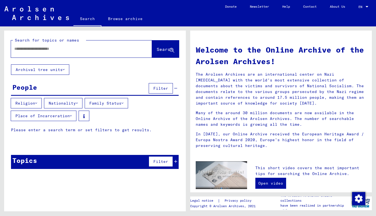
click at [89, 51] on input "text" at bounding box center [74, 49] width 121 height 6
type input "*********"
click at [156, 54] on button "Search" at bounding box center [165, 48] width 27 height 17
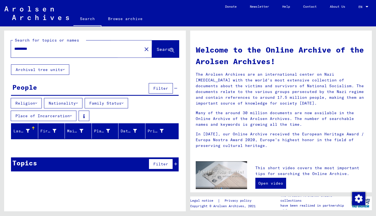
click at [157, 49] on span "Search" at bounding box center [165, 48] width 16 height 5
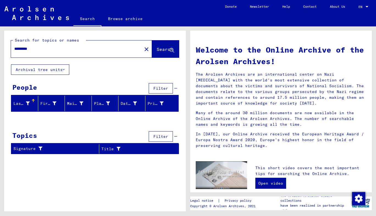
click at [157, 53] on span "Search" at bounding box center [166, 50] width 18 height 6
click at [157, 49] on span "Search" at bounding box center [165, 48] width 16 height 5
click at [143, 48] on mat-icon "close" at bounding box center [146, 49] width 7 height 7
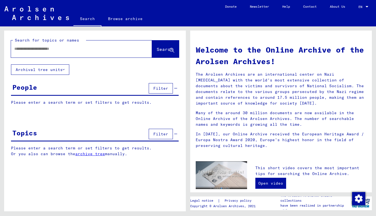
click at [98, 48] on input "text" at bounding box center [74, 49] width 121 height 6
paste input "*******"
type input "*******"
click at [157, 51] on span "Search" at bounding box center [165, 48] width 16 height 5
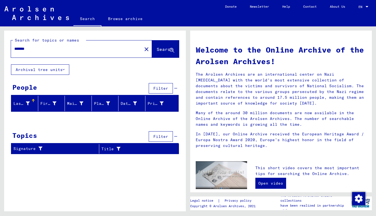
drag, startPoint x: 37, startPoint y: 53, endPoint x: 32, endPoint y: 49, distance: 5.3
click at [32, 49] on div "*******" at bounding box center [73, 49] width 125 height 12
drag, startPoint x: 32, startPoint y: 50, endPoint x: 9, endPoint y: 52, distance: 23.5
click at [9, 52] on div "Search for topics or names ******* close Search" at bounding box center [95, 48] width 182 height 34
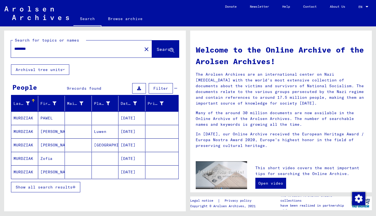
click at [23, 49] on input "********" at bounding box center [74, 49] width 121 height 6
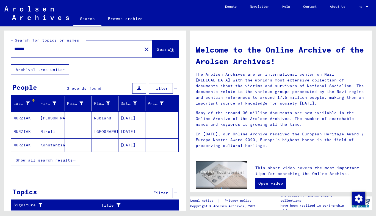
click at [23, 49] on input "*******" at bounding box center [74, 49] width 121 height 6
click at [157, 51] on span "Search" at bounding box center [165, 48] width 16 height 5
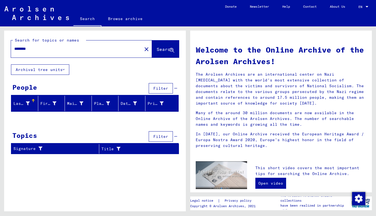
click at [26, 49] on input "********" at bounding box center [74, 49] width 121 height 6
click at [157, 50] on span "Search" at bounding box center [165, 48] width 16 height 5
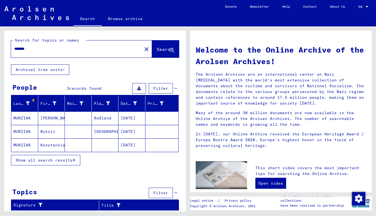
click at [45, 159] on span "Show all search results" at bounding box center [44, 160] width 57 height 5
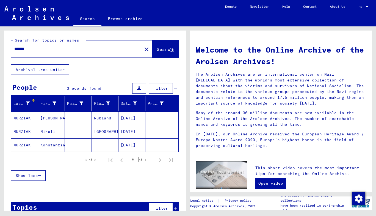
click at [38, 115] on mat-cell "[PERSON_NAME]" at bounding box center [51, 117] width 27 height 13
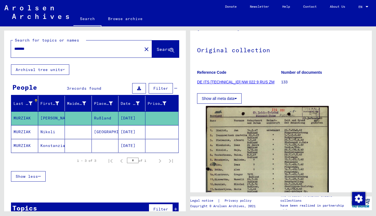
scroll to position [37, 0]
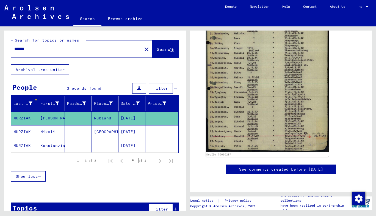
click at [266, 93] on img at bounding box center [267, 66] width 123 height 172
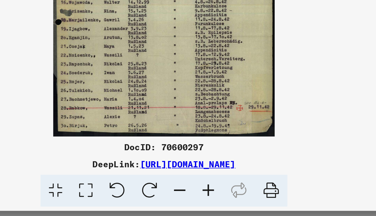
scroll to position [0, 0]
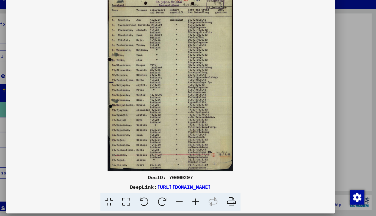
click at [354, 122] on div at bounding box center [188, 108] width 376 height 216
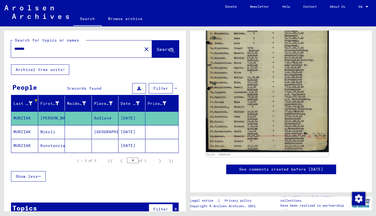
click at [34, 49] on input "*******" at bounding box center [76, 49] width 125 height 6
click at [26, 49] on input "*******" at bounding box center [76, 49] width 125 height 6
click at [157, 52] on span "Search" at bounding box center [165, 48] width 16 height 5
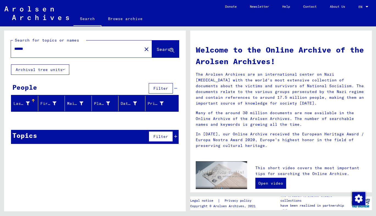
click at [29, 50] on input "******" at bounding box center [74, 49] width 121 height 6
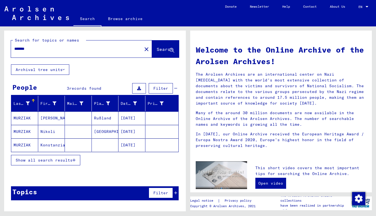
click at [14, 50] on div "*******" at bounding box center [73, 49] width 125 height 12
click at [15, 49] on input "*******" at bounding box center [74, 49] width 121 height 6
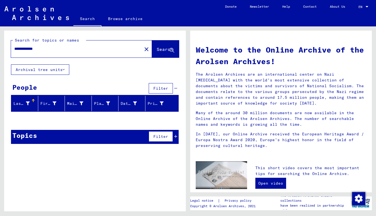
click at [35, 48] on input "**********" at bounding box center [74, 49] width 121 height 6
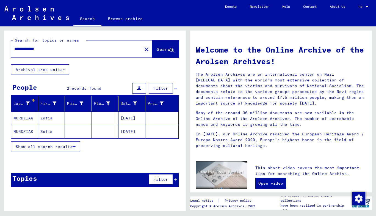
click at [59, 118] on mat-cell "Zofia" at bounding box center [51, 117] width 27 height 13
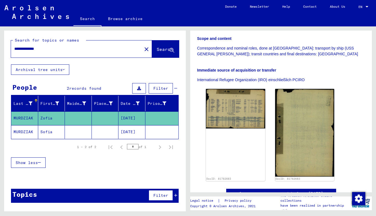
scroll to position [114, 0]
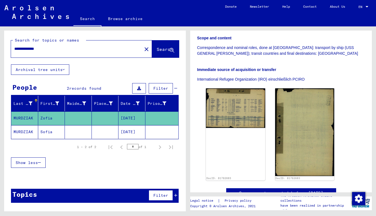
click at [47, 131] on mat-cell "Sofia" at bounding box center [51, 131] width 27 height 13
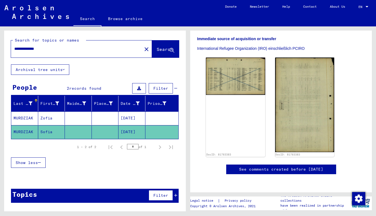
click at [51, 49] on input "**********" at bounding box center [76, 49] width 125 height 6
type input "*"
click at [156, 54] on button "Search" at bounding box center [165, 48] width 27 height 17
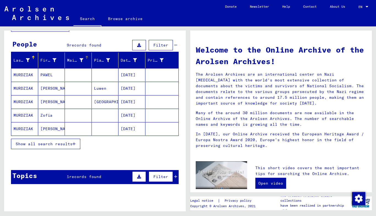
scroll to position [44, 0]
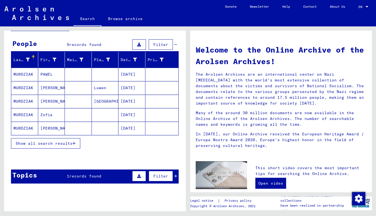
click at [54, 101] on mat-cell "[PERSON_NAME]" at bounding box center [51, 101] width 27 height 13
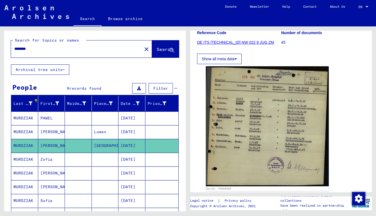
click at [37, 49] on input "********" at bounding box center [76, 49] width 125 height 6
type input "********"
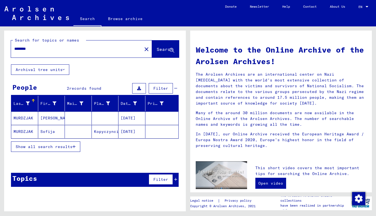
click at [49, 118] on mat-cell "[PERSON_NAME]" at bounding box center [51, 117] width 27 height 13
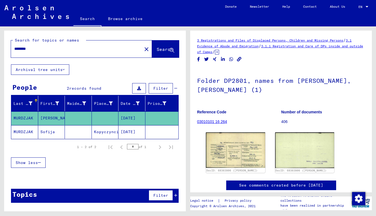
click at [45, 132] on mat-cell "Sofija" at bounding box center [51, 131] width 27 height 13
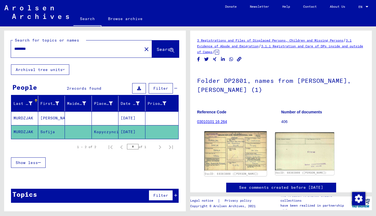
click at [235, 150] on img at bounding box center [236, 150] width 62 height 39
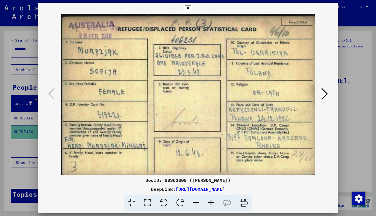
click at [189, 10] on icon at bounding box center [188, 8] width 6 height 7
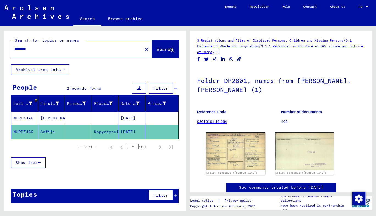
click at [60, 117] on mat-cell "[PERSON_NAME]" at bounding box center [51, 117] width 27 height 13
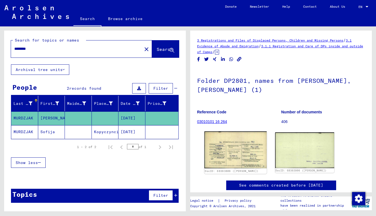
click at [234, 147] on img at bounding box center [236, 149] width 62 height 37
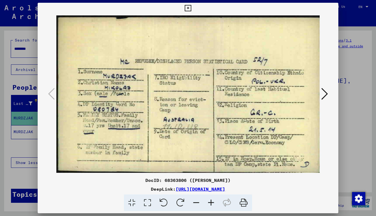
click at [20, 79] on div at bounding box center [188, 108] width 376 height 216
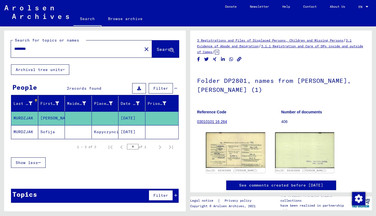
drag, startPoint x: 50, startPoint y: 49, endPoint x: 3, endPoint y: 49, distance: 47.0
click at [3, 49] on div "Search for topics or names ******** close Search Archival tree units People 2 r…" at bounding box center [94, 118] width 188 height 185
type input "******"
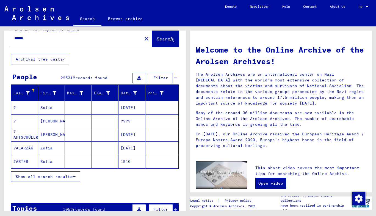
scroll to position [10, 0]
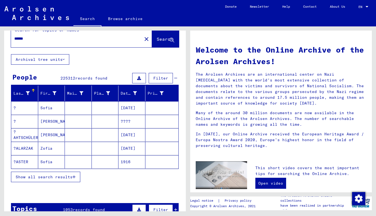
click at [57, 174] on button "Show all search results" at bounding box center [45, 177] width 69 height 10
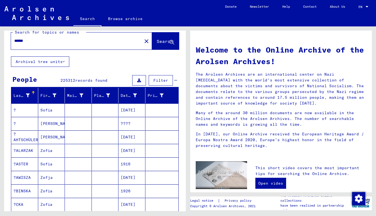
scroll to position [8, 0]
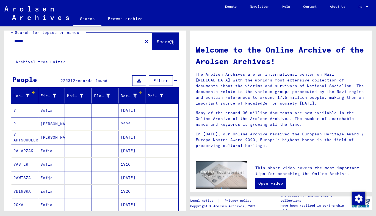
click at [121, 98] on div "Date of Birth" at bounding box center [129, 96] width 16 height 6
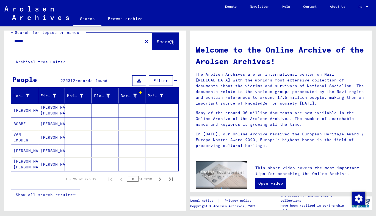
click at [131, 177] on input "*" at bounding box center [133, 178] width 12 height 5
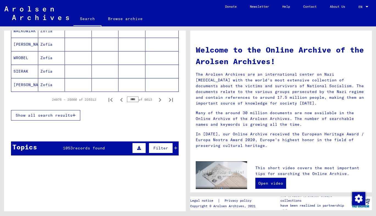
scroll to position [361, 0]
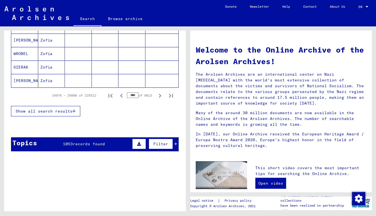
click at [127, 96] on input "****" at bounding box center [133, 94] width 12 height 5
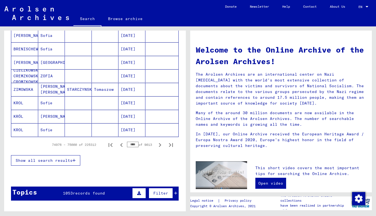
scroll to position [305, 0]
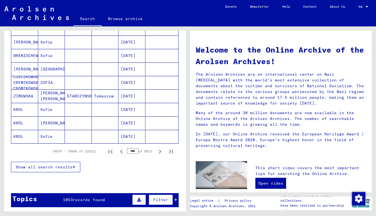
click at [127, 152] on input "****" at bounding box center [133, 150] width 12 height 5
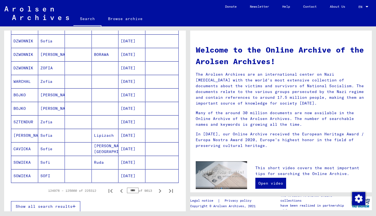
scroll to position [267, 0]
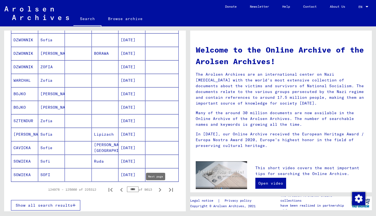
click at [159, 189] on icon "Next page" at bounding box center [160, 190] width 2 height 4
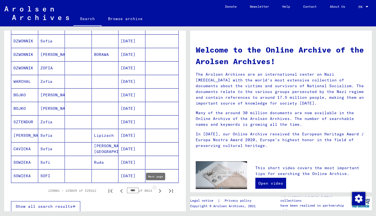
scroll to position [268, 0]
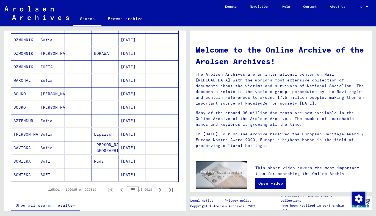
click at [159, 189] on icon "Next page" at bounding box center [160, 190] width 2 height 4
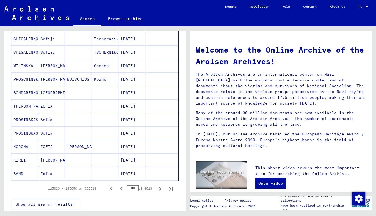
scroll to position [267, 0]
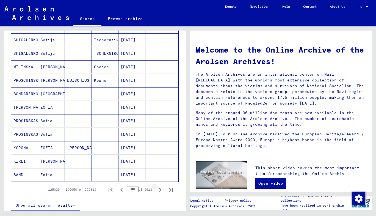
click at [159, 189] on icon "Next page" at bounding box center [160, 190] width 2 height 4
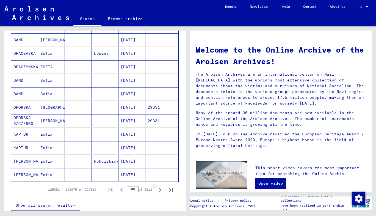
click at [159, 189] on icon "Next page" at bounding box center [160, 190] width 2 height 4
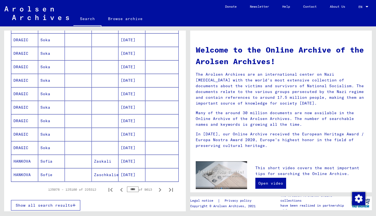
click at [159, 189] on icon "Next page" at bounding box center [160, 190] width 2 height 4
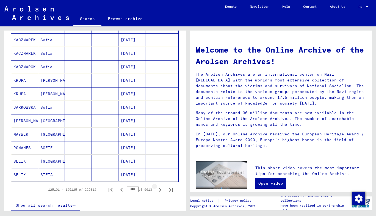
click at [159, 189] on icon "Next page" at bounding box center [160, 190] width 2 height 4
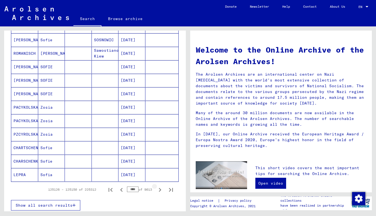
click at [159, 189] on icon "Next page" at bounding box center [160, 190] width 2 height 4
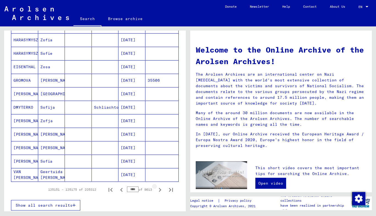
click at [159, 189] on icon "Next page" at bounding box center [160, 190] width 2 height 4
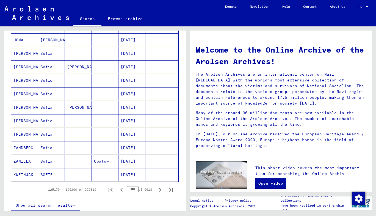
click at [159, 189] on icon "Next page" at bounding box center [160, 190] width 2 height 4
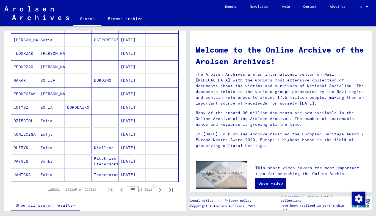
click at [159, 189] on icon "Next page" at bounding box center [160, 190] width 2 height 4
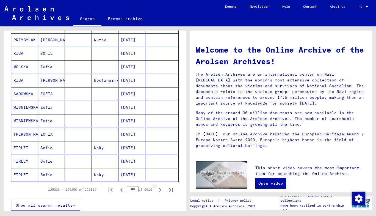
click at [159, 189] on icon "Next page" at bounding box center [160, 190] width 2 height 4
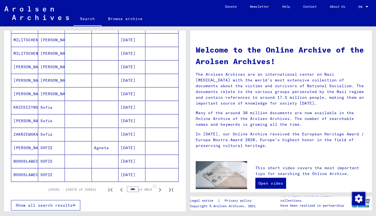
click at [126, 177] on mat-cell "12/02/1920" at bounding box center [131, 174] width 27 height 13
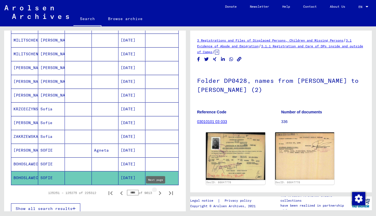
click at [156, 194] on icon "Next page" at bounding box center [160, 193] width 8 height 8
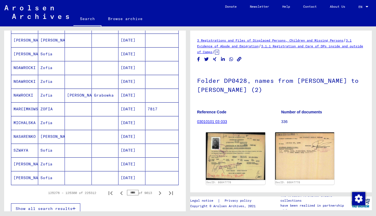
click at [156, 194] on icon "Next page" at bounding box center [160, 193] width 8 height 8
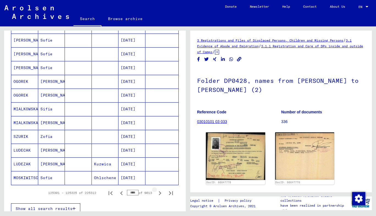
click at [156, 194] on icon "Next page" at bounding box center [160, 193] width 8 height 8
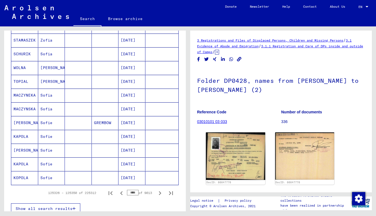
click at [156, 194] on icon "Next page" at bounding box center [160, 193] width 8 height 8
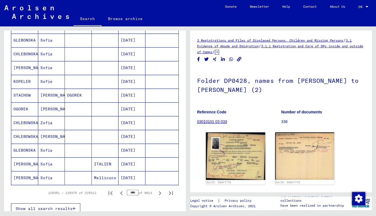
click at [156, 194] on icon "Next page" at bounding box center [160, 193] width 8 height 8
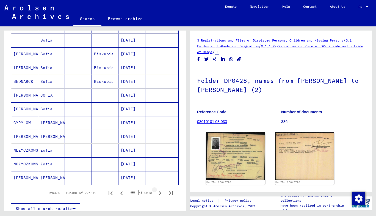
click at [156, 194] on icon "Next page" at bounding box center [160, 193] width 8 height 8
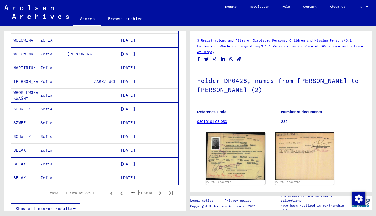
click at [156, 194] on icon "Next page" at bounding box center [160, 193] width 8 height 8
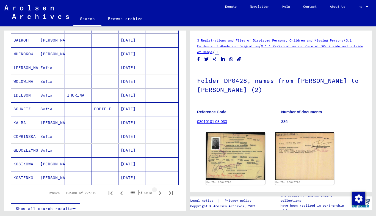
click at [156, 194] on icon "Next page" at bounding box center [160, 193] width 8 height 8
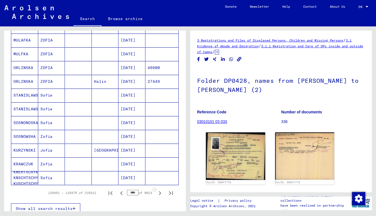
click at [156, 194] on icon "Next page" at bounding box center [160, 193] width 8 height 8
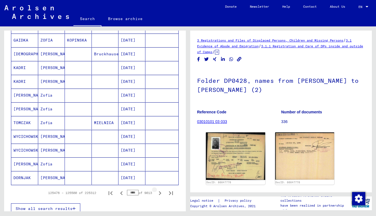
click at [156, 194] on icon "Next page" at bounding box center [160, 193] width 8 height 8
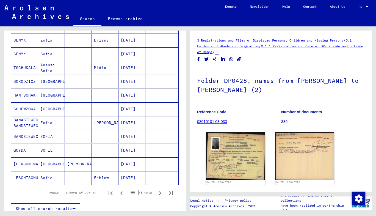
click at [156, 194] on icon "Next page" at bounding box center [160, 193] width 8 height 8
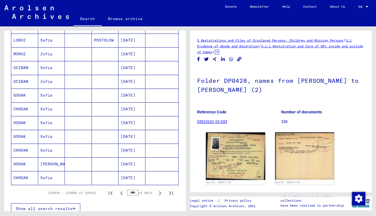
click at [156, 194] on icon "Next page" at bounding box center [160, 193] width 8 height 8
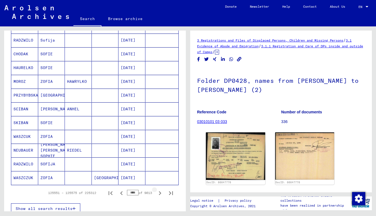
click at [156, 194] on icon "Next page" at bounding box center [160, 193] width 8 height 8
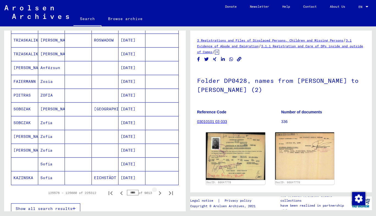
click at [156, 194] on icon "Next page" at bounding box center [160, 193] width 8 height 8
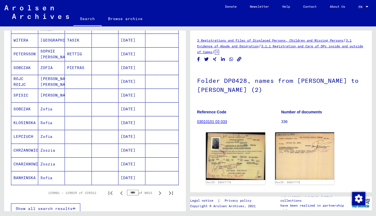
click at [156, 194] on icon "Next page" at bounding box center [160, 193] width 8 height 8
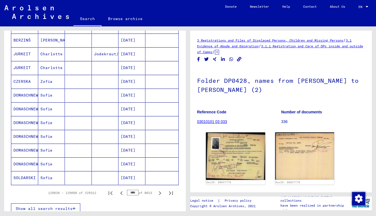
click at [156, 194] on icon "Next page" at bounding box center [160, 193] width 8 height 8
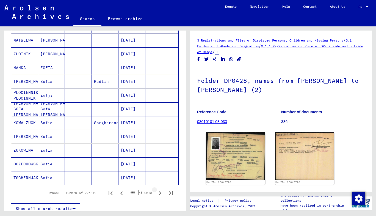
click at [156, 194] on icon "Next page" at bounding box center [160, 193] width 8 height 8
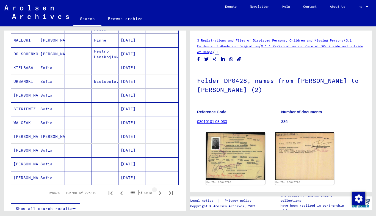
click at [156, 194] on icon "Next page" at bounding box center [160, 193] width 8 height 8
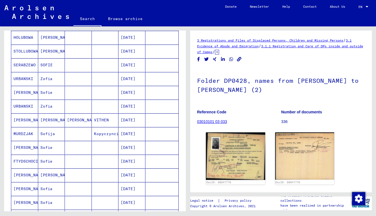
scroll to position [205, 0]
click at [76, 134] on mat-cell at bounding box center [78, 133] width 27 height 13
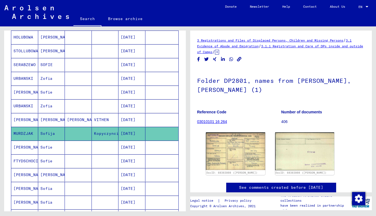
click at [69, 150] on mat-cell at bounding box center [78, 146] width 27 height 13
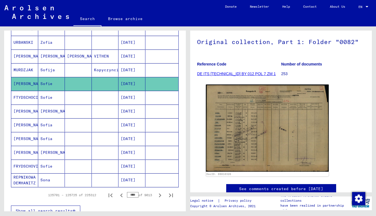
scroll to position [272, 0]
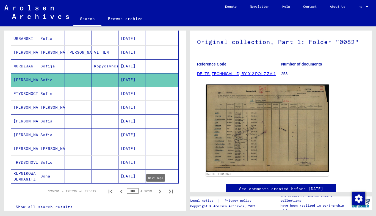
click at [156, 191] on icon "Next page" at bounding box center [160, 191] width 8 height 8
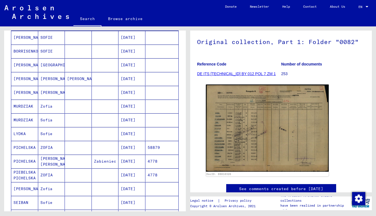
scroll to position [85, 0]
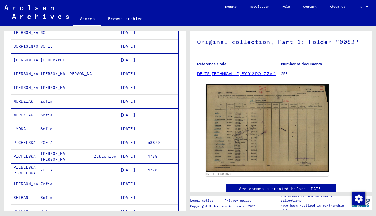
click at [85, 100] on mat-cell at bounding box center [78, 101] width 27 height 13
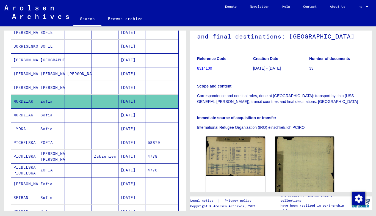
scroll to position [66, 0]
click at [80, 115] on mat-cell at bounding box center [78, 114] width 27 height 13
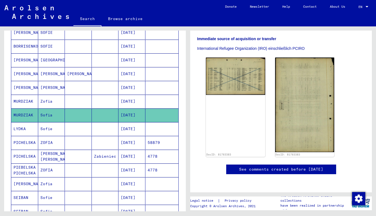
scroll to position [153, 0]
click at [71, 126] on mat-cell at bounding box center [78, 128] width 27 height 13
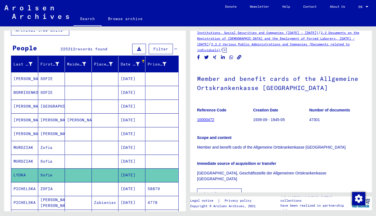
scroll to position [38, 0]
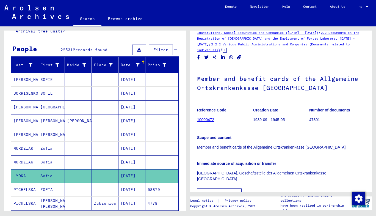
click at [45, 118] on mat-cell "Zofie" at bounding box center [51, 120] width 27 height 13
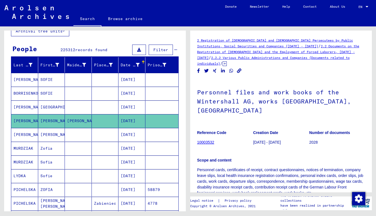
scroll to position [111, 0]
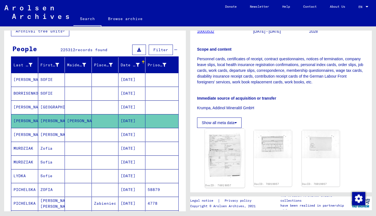
click at [229, 139] on img at bounding box center [225, 156] width 40 height 54
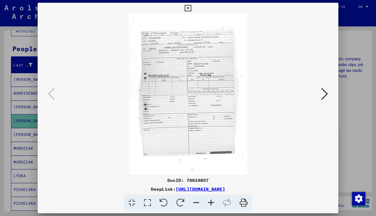
click at [189, 8] on icon at bounding box center [188, 8] width 6 height 7
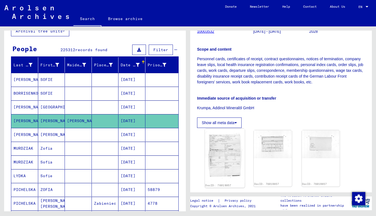
click at [230, 138] on img at bounding box center [225, 156] width 40 height 54
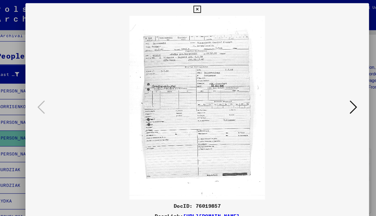
click at [187, 10] on icon at bounding box center [188, 8] width 6 height 7
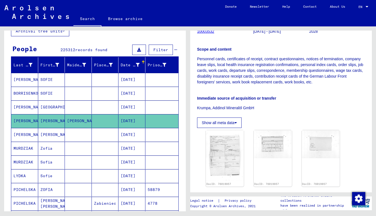
click at [73, 108] on mat-cell at bounding box center [78, 106] width 27 height 13
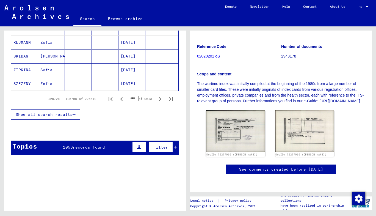
scroll to position [369, 0]
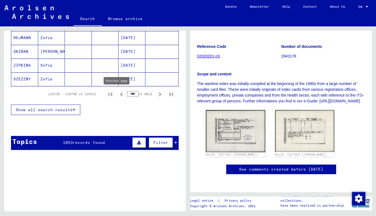
click at [120, 96] on icon "Previous page" at bounding box center [121, 94] width 2 height 4
type input "****"
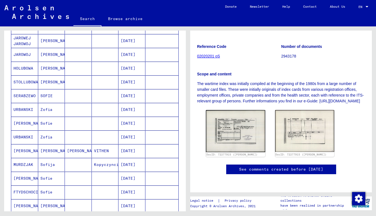
scroll to position [173, 0]
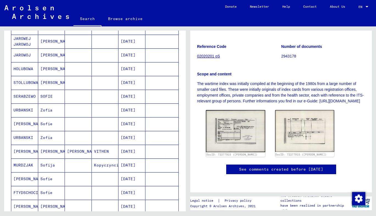
click at [70, 162] on mat-cell at bounding box center [78, 164] width 27 height 13
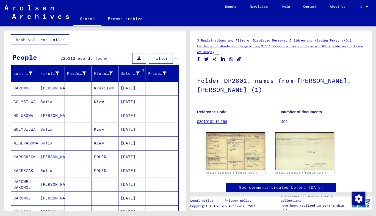
scroll to position [30, 0]
